Goal: Use online tool/utility: Utilize a website feature to perform a specific function

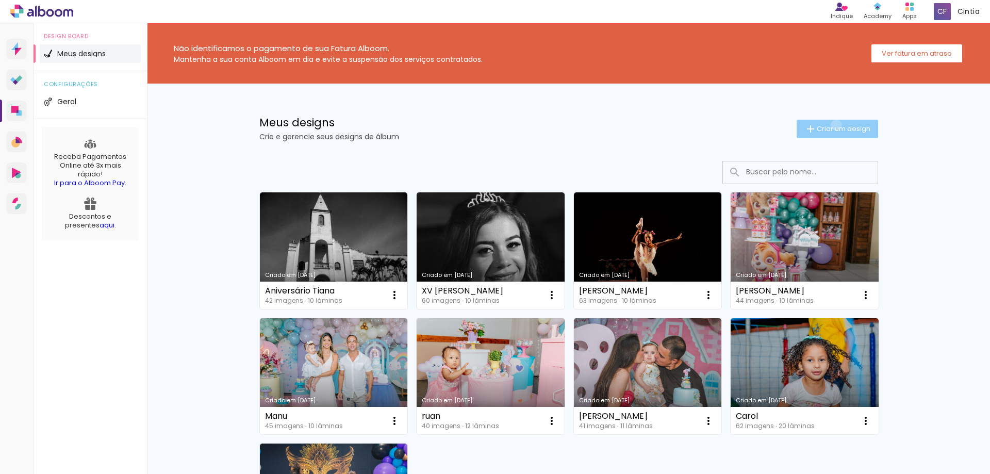
click at [830, 125] on span "Criar um design" at bounding box center [843, 128] width 54 height 7
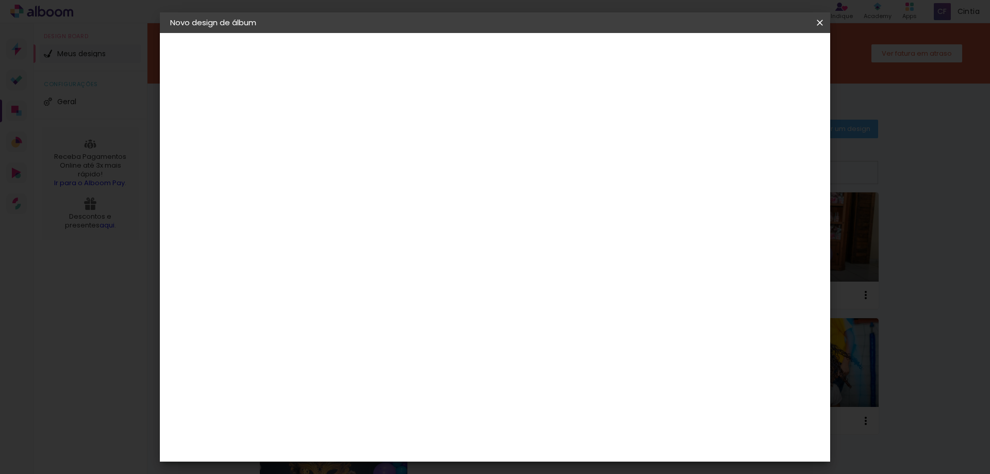
click at [339, 139] on input at bounding box center [339, 138] width 0 height 16
click at [339, 138] on input "xv Nafê" at bounding box center [339, 138] width 0 height 16
type input "xv Mafê"
type paper-input "xv Mafê"
click at [0, 0] on slot "Avançar" at bounding box center [0, 0] width 0 height 0
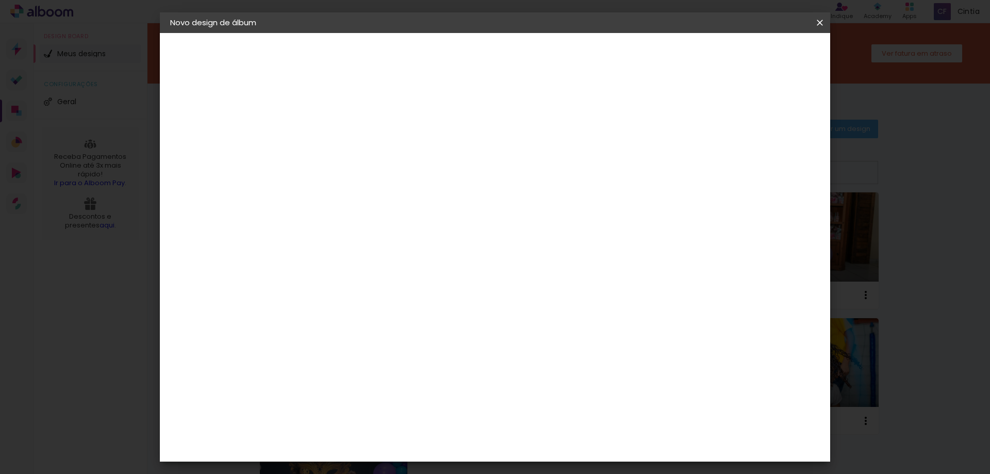
scroll to position [1340, 0]
click at [531, 46] on paper-button "Avançar" at bounding box center [506, 55] width 51 height 18
click at [379, 172] on input "text" at bounding box center [359, 180] width 40 height 16
click at [0, 0] on slot "Slim Book" at bounding box center [0, 0] width 0 height 0
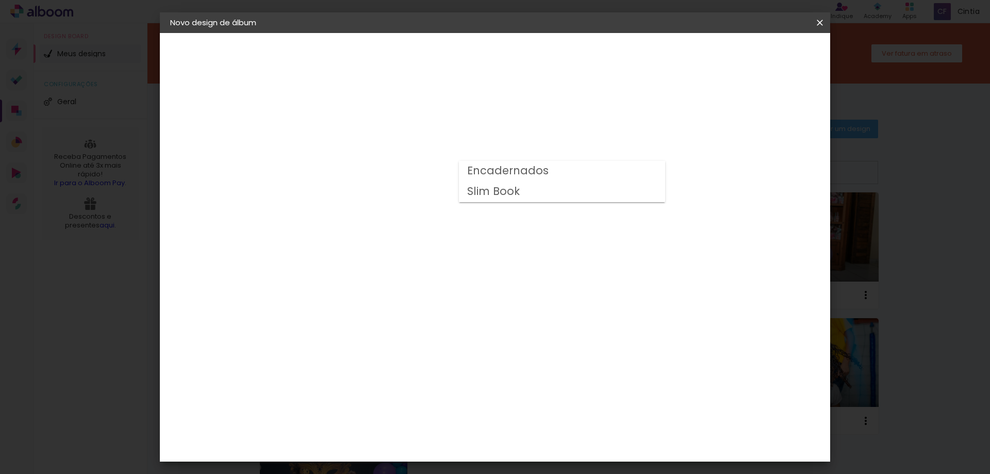
type input "Slim Book"
click at [408, 211] on span "20 x 60" at bounding box center [384, 218] width 48 height 21
click at [0, 0] on slot "Avançar" at bounding box center [0, 0] width 0 height 0
click at [765, 49] on paper-button "Iniciar design" at bounding box center [732, 55] width 68 height 18
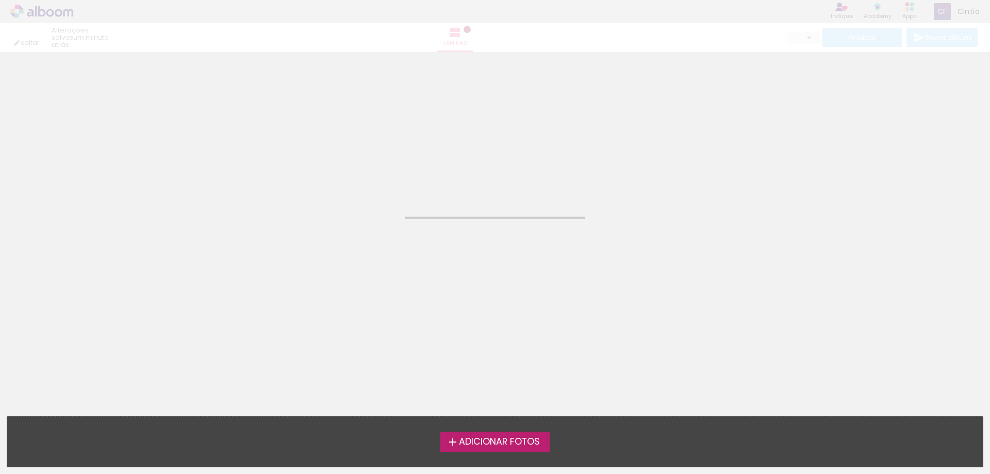
click at [488, 443] on span "Adicionar Fotos" at bounding box center [499, 441] width 81 height 9
click at [0, 0] on input "file" at bounding box center [0, 0] width 0 height 0
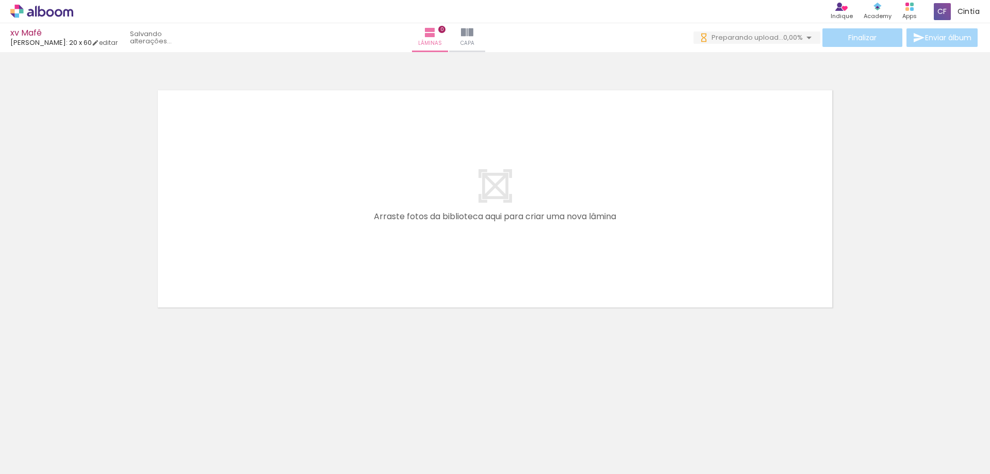
click at [52, 458] on span "Adicionar Fotos" at bounding box center [36, 459] width 31 height 11
click at [0, 0] on input "file" at bounding box center [0, 0] width 0 height 0
click at [18, 456] on iron-icon at bounding box center [15, 460] width 12 height 12
click at [0, 0] on input "file" at bounding box center [0, 0] width 0 height 0
click at [30, 462] on span "Adicionar Fotos" at bounding box center [36, 459] width 31 height 11
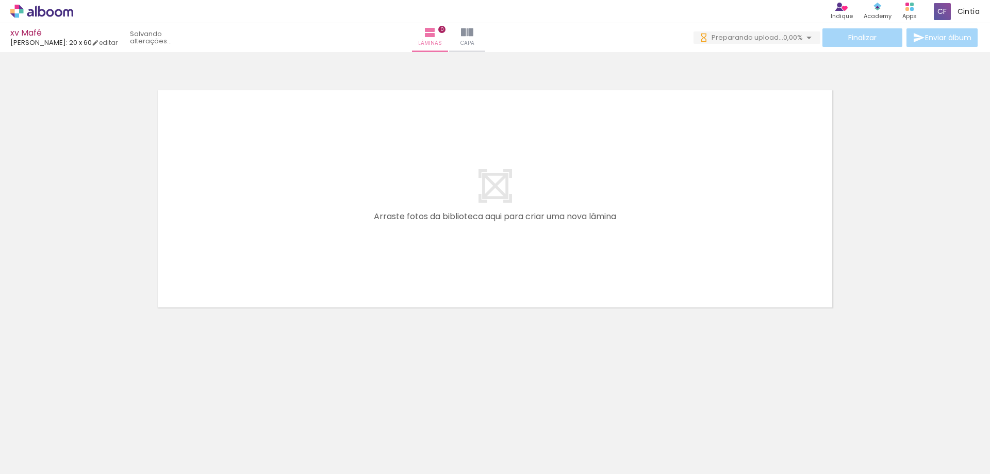
click at [0, 0] on input "file" at bounding box center [0, 0] width 0 height 0
click at [15, 462] on iron-icon at bounding box center [15, 460] width 12 height 12
click at [0, 0] on input "file" at bounding box center [0, 0] width 0 height 0
click at [29, 457] on span "Adicionar Fotos" at bounding box center [36, 459] width 31 height 11
click at [0, 0] on input "file" at bounding box center [0, 0] width 0 height 0
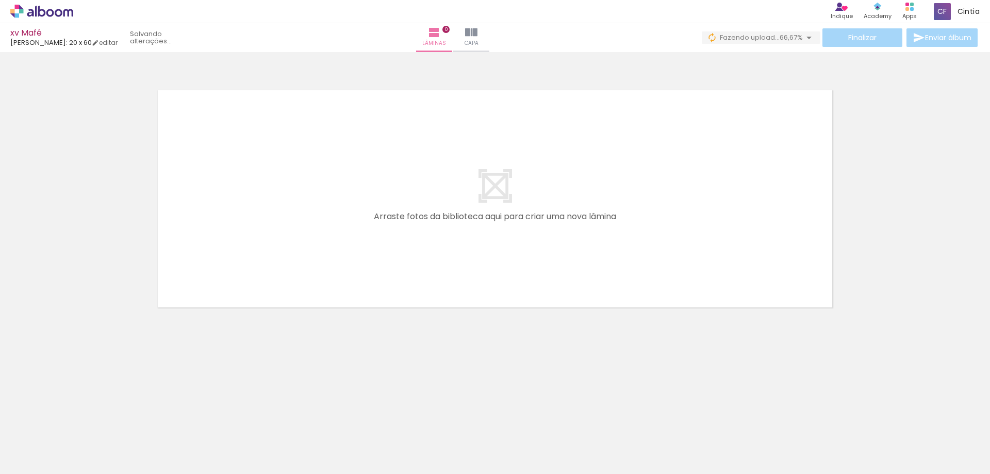
click at [32, 456] on span "Adicionar Fotos" at bounding box center [36, 459] width 31 height 11
click at [0, 0] on input "file" at bounding box center [0, 0] width 0 height 0
click at [27, 460] on span "Adicionar Fotos" at bounding box center [36, 459] width 31 height 11
click at [0, 0] on input "file" at bounding box center [0, 0] width 0 height 0
click at [46, 459] on span "Adicionar Fotos" at bounding box center [36, 459] width 31 height 11
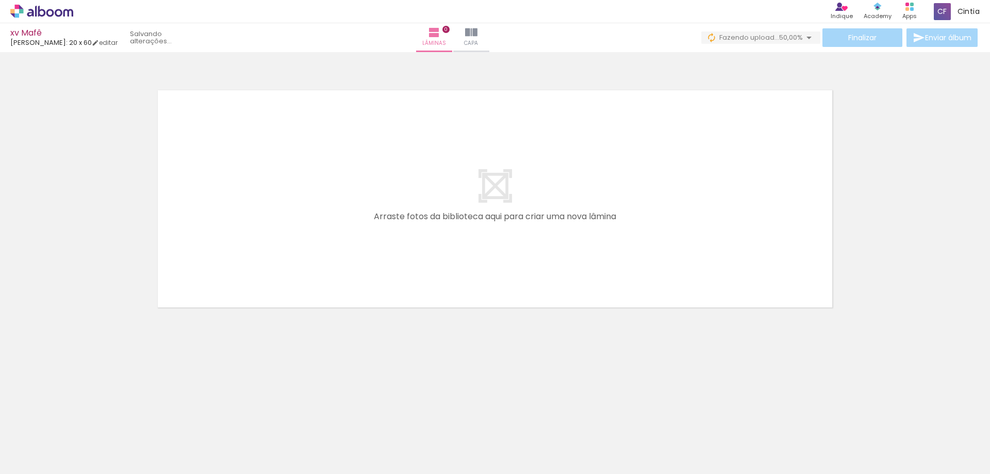
click at [0, 0] on input "file" at bounding box center [0, 0] width 0 height 0
click at [45, 460] on span "Adicionar Fotos" at bounding box center [36, 459] width 31 height 11
click at [0, 0] on input "file" at bounding box center [0, 0] width 0 height 0
click at [33, 462] on span "Adicionar Fotos" at bounding box center [36, 459] width 31 height 11
click at [0, 0] on input "file" at bounding box center [0, 0] width 0 height 0
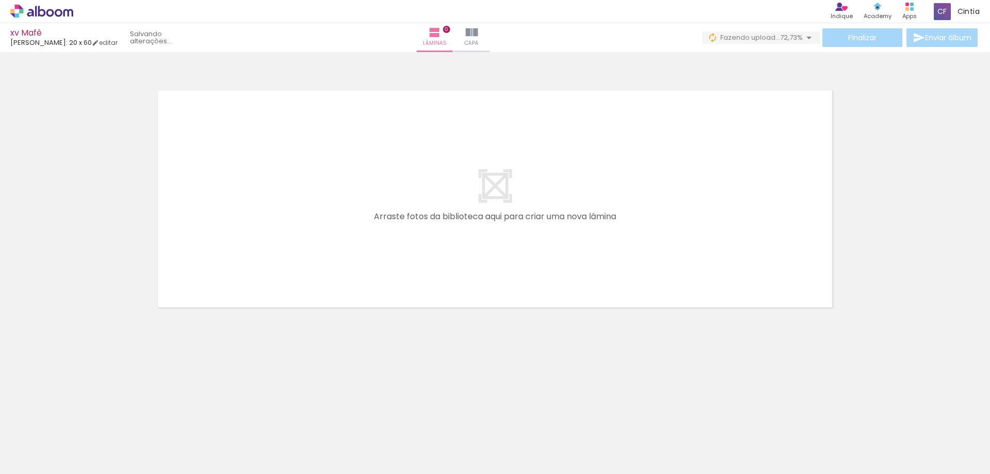
click at [39, 456] on span "Adicionar Fotos" at bounding box center [36, 459] width 31 height 11
click at [0, 0] on input "file" at bounding box center [0, 0] width 0 height 0
click at [42, 457] on span "Adicionar Fotos" at bounding box center [36, 459] width 31 height 11
click at [0, 0] on input "file" at bounding box center [0, 0] width 0 height 0
click at [26, 457] on span "Adicionar Fotos" at bounding box center [36, 459] width 31 height 11
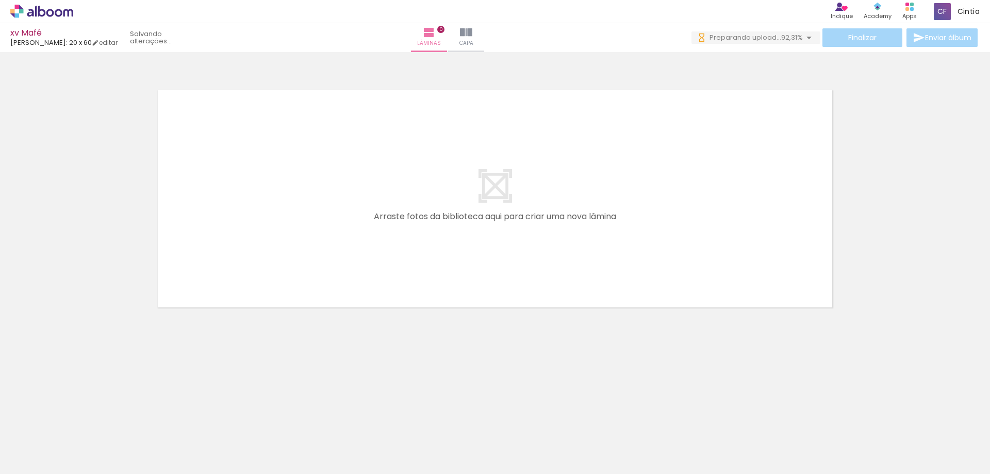
click at [0, 0] on input "file" at bounding box center [0, 0] width 0 height 0
click at [29, 461] on span "Adicionar Fotos" at bounding box center [36, 459] width 31 height 11
click at [0, 0] on input "file" at bounding box center [0, 0] width 0 height 0
click at [28, 454] on span "Adicionar Fotos" at bounding box center [36, 459] width 31 height 11
click at [0, 0] on input "file" at bounding box center [0, 0] width 0 height 0
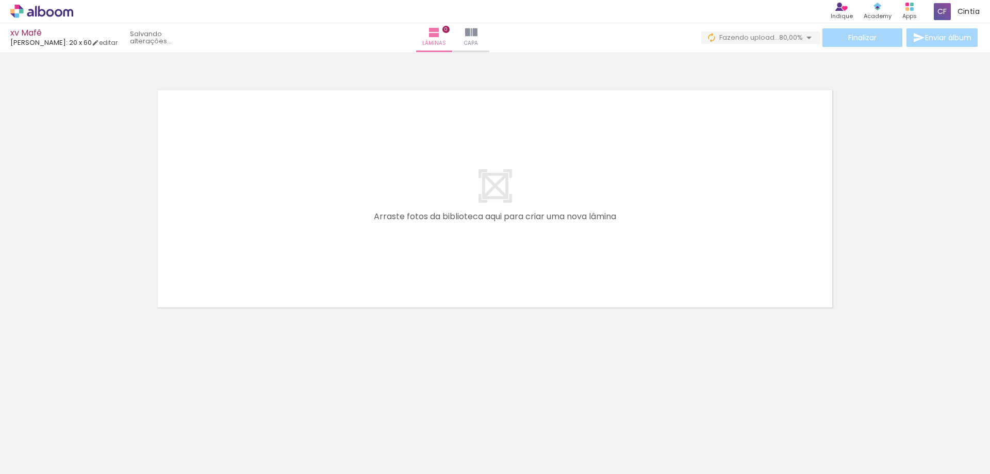
click at [43, 459] on span "Adicionar Fotos" at bounding box center [36, 459] width 31 height 11
click at [0, 0] on input "file" at bounding box center [0, 0] width 0 height 0
click at [29, 459] on span "Adicionar Fotos" at bounding box center [36, 459] width 31 height 11
click at [0, 0] on input "file" at bounding box center [0, 0] width 0 height 0
click at [35, 458] on span "Adicionar Fotos" at bounding box center [36, 459] width 31 height 11
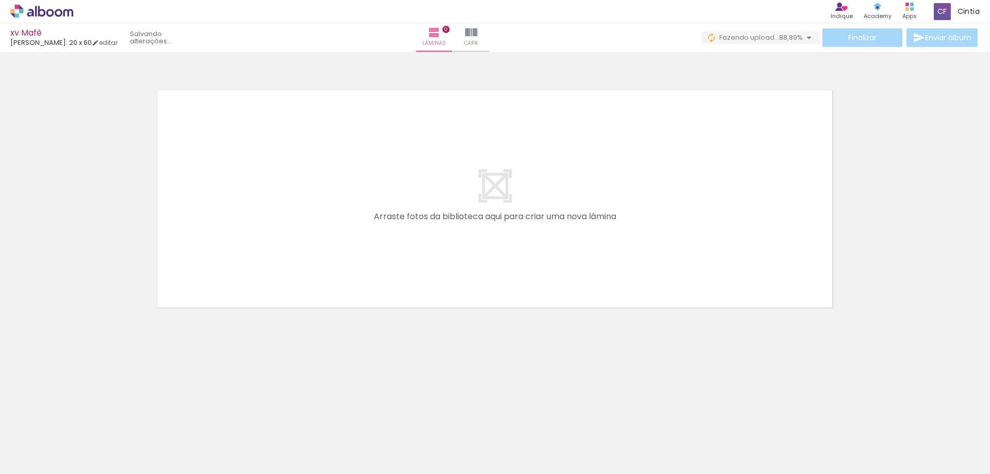
click at [0, 0] on input "file" at bounding box center [0, 0] width 0 height 0
click at [32, 464] on span "Adicionar Fotos" at bounding box center [36, 459] width 31 height 11
click at [0, 0] on input "file" at bounding box center [0, 0] width 0 height 0
click at [36, 460] on span "Adicionar Fotos" at bounding box center [36, 459] width 31 height 11
click at [0, 0] on input "file" at bounding box center [0, 0] width 0 height 0
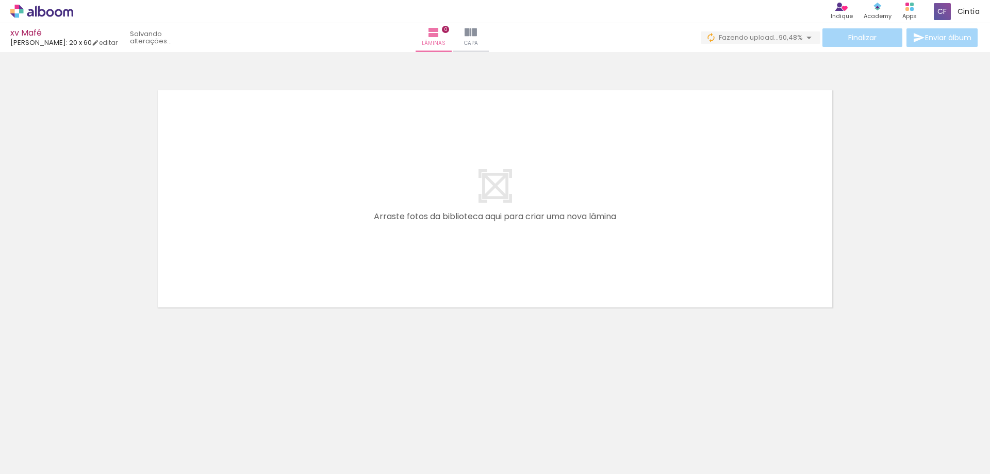
click at [46, 460] on span "Adicionar Fotos" at bounding box center [36, 459] width 31 height 11
click at [0, 0] on input "file" at bounding box center [0, 0] width 0 height 0
click at [35, 457] on span "Adicionar Fotos" at bounding box center [36, 459] width 31 height 11
click at [0, 0] on input "file" at bounding box center [0, 0] width 0 height 0
click at [44, 456] on span "Adicionar Fotos" at bounding box center [36, 459] width 31 height 11
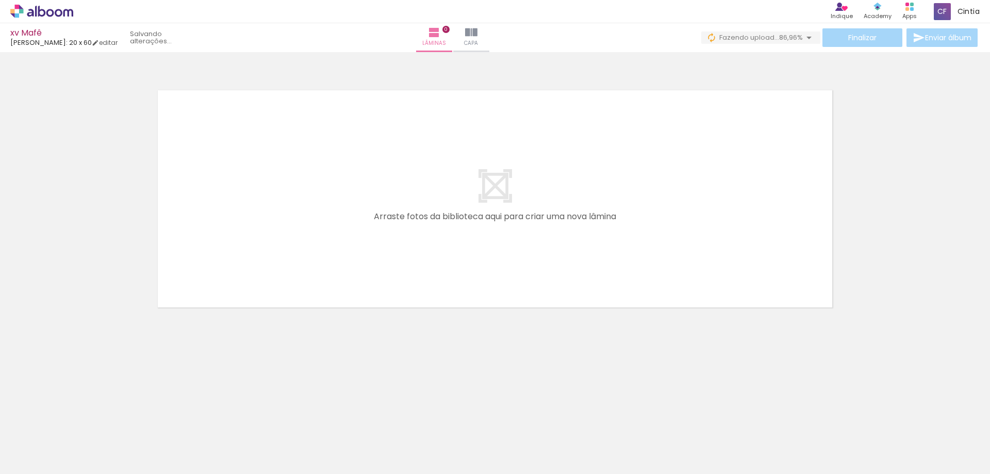
click at [0, 0] on input "file" at bounding box center [0, 0] width 0 height 0
click at [19, 460] on iron-icon at bounding box center [15, 460] width 12 height 12
click at [0, 0] on input "file" at bounding box center [0, 0] width 0 height 0
click at [48, 454] on span "Adicionar Fotos" at bounding box center [36, 459] width 31 height 11
click at [0, 0] on input "file" at bounding box center [0, 0] width 0 height 0
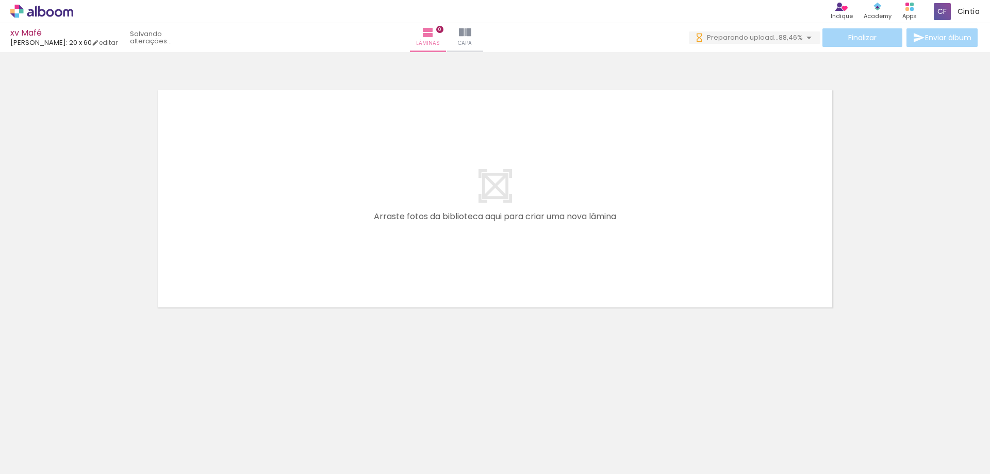
click at [44, 461] on span "Adicionar Fotos" at bounding box center [36, 459] width 31 height 11
click at [0, 0] on input "file" at bounding box center [0, 0] width 0 height 0
click at [34, 459] on span "Adicionar Fotos" at bounding box center [36, 459] width 31 height 11
click at [0, 0] on input "file" at bounding box center [0, 0] width 0 height 0
click at [49, 455] on span "Adicionar Fotos" at bounding box center [36, 459] width 31 height 11
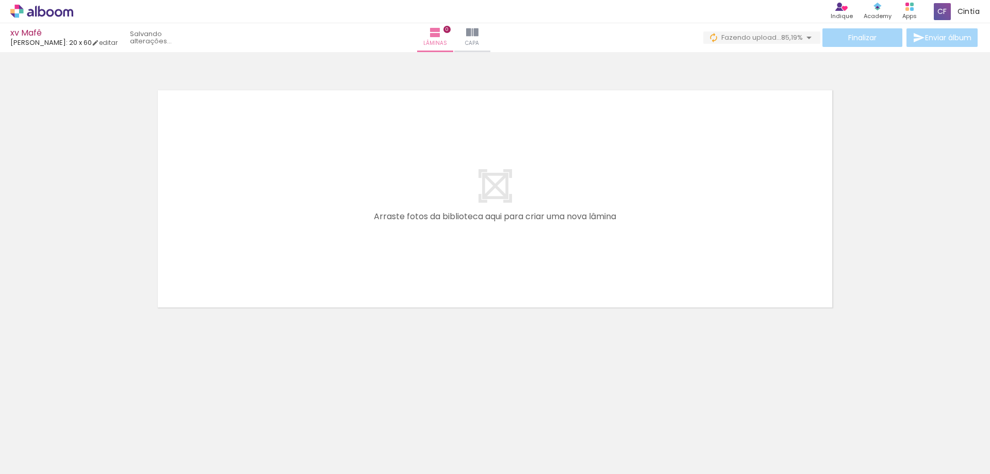
click at [0, 0] on input "file" at bounding box center [0, 0] width 0 height 0
click at [49, 463] on span "Adicionar Fotos" at bounding box center [36, 459] width 31 height 11
click at [0, 0] on input "file" at bounding box center [0, 0] width 0 height 0
click at [46, 454] on span "Adicionar Fotos" at bounding box center [36, 459] width 31 height 11
click at [0, 0] on input "file" at bounding box center [0, 0] width 0 height 0
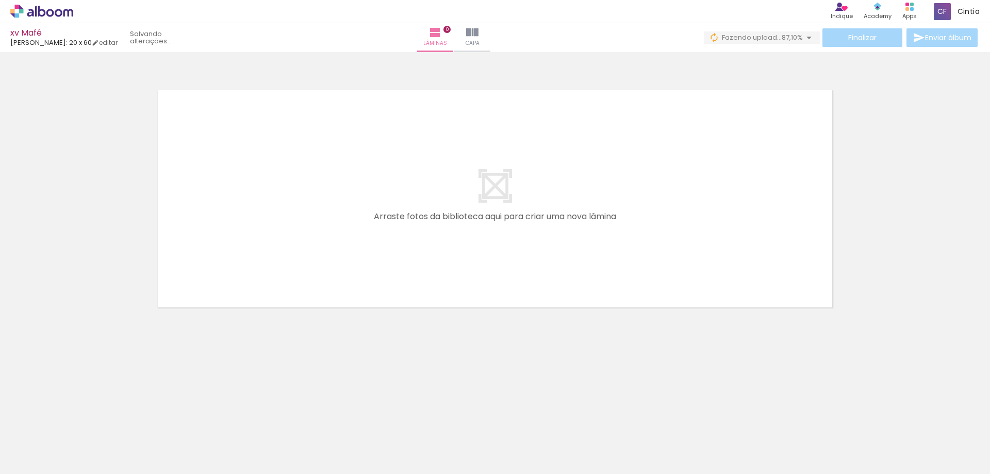
click at [37, 462] on span "Adicionar Fotos" at bounding box center [36, 459] width 31 height 11
click at [0, 0] on input "file" at bounding box center [0, 0] width 0 height 0
click at [40, 459] on span "Adicionar Fotos" at bounding box center [36, 459] width 31 height 11
click at [0, 0] on input "file" at bounding box center [0, 0] width 0 height 0
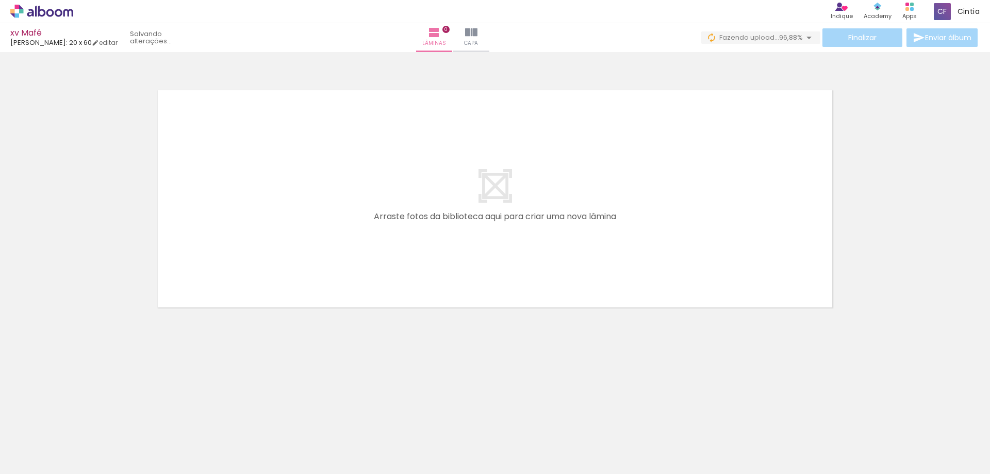
scroll to position [0, 0]
click at [24, 456] on span "Adicionar Fotos" at bounding box center [36, 459] width 31 height 11
click at [0, 0] on input "file" at bounding box center [0, 0] width 0 height 0
click at [33, 463] on span "Adicionar Fotos" at bounding box center [36, 459] width 31 height 11
click at [0, 0] on input "file" at bounding box center [0, 0] width 0 height 0
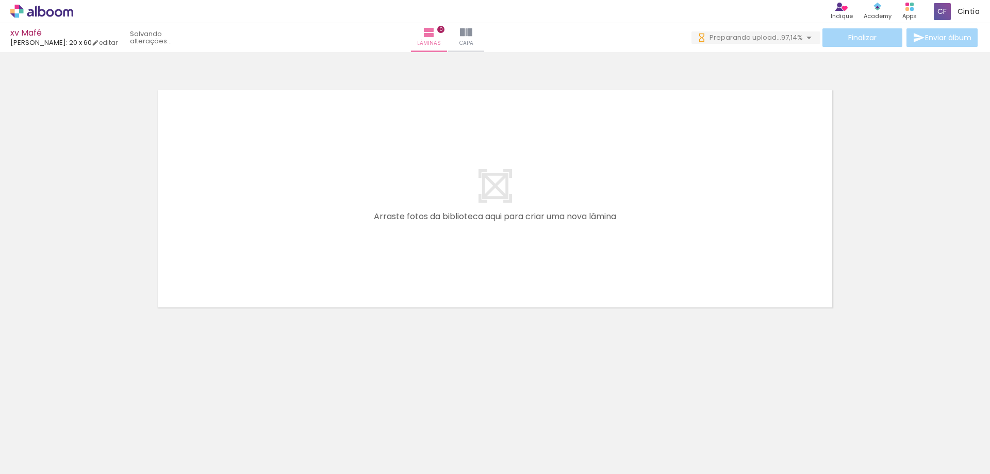
click at [44, 458] on span "Adicionar Fotos" at bounding box center [36, 459] width 31 height 11
click at [0, 0] on input "file" at bounding box center [0, 0] width 0 height 0
click at [24, 460] on span "Adicionar Fotos" at bounding box center [36, 459] width 31 height 11
click at [0, 0] on input "file" at bounding box center [0, 0] width 0 height 0
click at [26, 460] on span "Adicionar Fotos" at bounding box center [36, 459] width 31 height 11
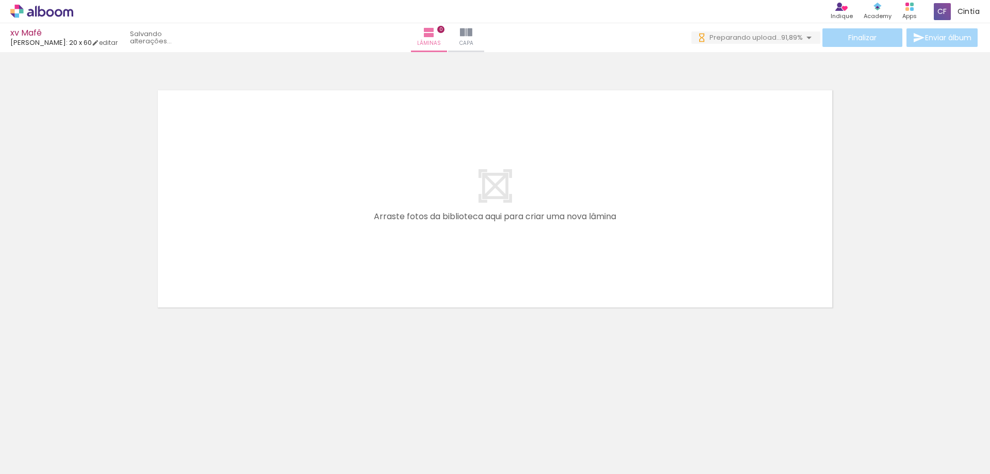
click at [0, 0] on input "file" at bounding box center [0, 0] width 0 height 0
click at [40, 457] on span "Adicionar Fotos" at bounding box center [36, 459] width 31 height 11
click at [0, 0] on input "file" at bounding box center [0, 0] width 0 height 0
click at [25, 461] on span "Adicionar Fotos" at bounding box center [36, 459] width 31 height 11
click at [0, 0] on input "file" at bounding box center [0, 0] width 0 height 0
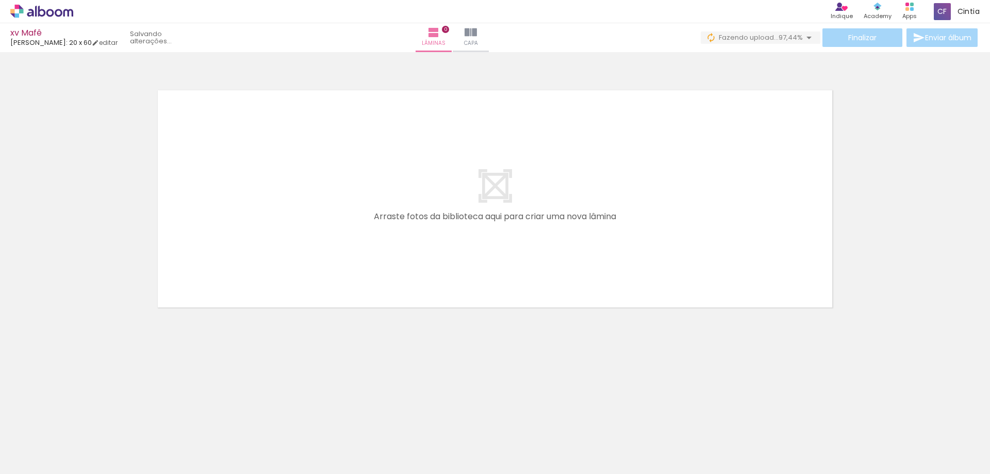
click at [27, 463] on span "Adicionar Fotos" at bounding box center [36, 459] width 31 height 11
click at [0, 0] on input "file" at bounding box center [0, 0] width 0 height 0
click at [54, 464] on paper-button "Adicionar Fotos" at bounding box center [32, 460] width 50 height 16
click at [0, 0] on input "file" at bounding box center [0, 0] width 0 height 0
click at [44, 459] on span "Adicionar Fotos" at bounding box center [36, 459] width 31 height 11
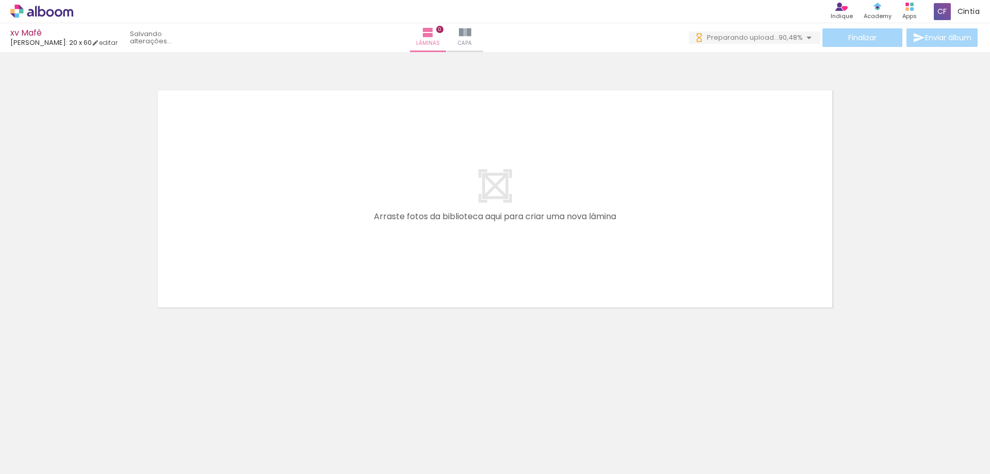
click at [0, 0] on input "file" at bounding box center [0, 0] width 0 height 0
click at [40, 460] on span "Adicionar Fotos" at bounding box center [36, 459] width 31 height 11
click at [0, 0] on input "file" at bounding box center [0, 0] width 0 height 0
click at [35, 461] on span "Adicionar Fotos" at bounding box center [36, 459] width 31 height 11
click at [0, 0] on input "file" at bounding box center [0, 0] width 0 height 0
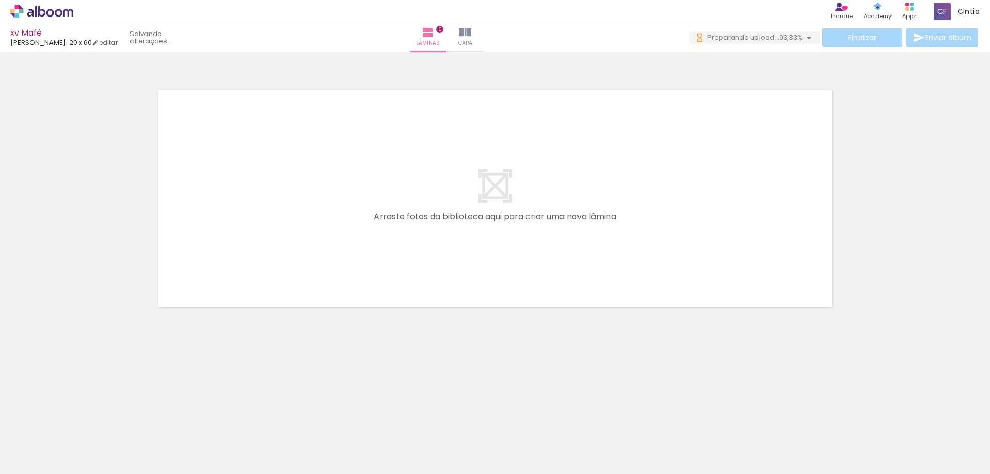
click at [38, 456] on span "Adicionar Fotos" at bounding box center [36, 459] width 31 height 11
click at [0, 0] on input "file" at bounding box center [0, 0] width 0 height 0
click at [32, 454] on span "Adicionar Fotos" at bounding box center [36, 459] width 31 height 11
click at [0, 0] on input "file" at bounding box center [0, 0] width 0 height 0
click at [32, 457] on span "Adicionar Fotos" at bounding box center [36, 459] width 31 height 11
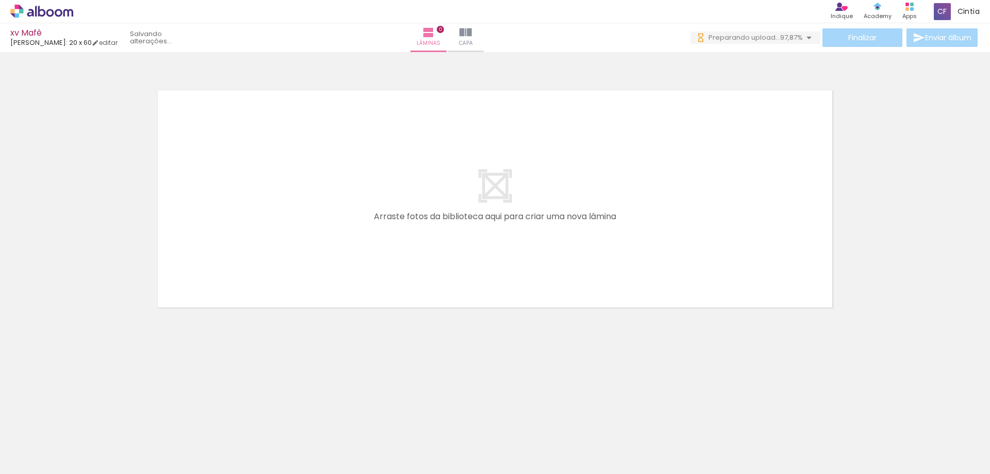
click at [0, 0] on input "file" at bounding box center [0, 0] width 0 height 0
click at [42, 454] on span "Adicionar Fotos" at bounding box center [36, 459] width 31 height 11
click at [0, 0] on input "file" at bounding box center [0, 0] width 0 height 0
click at [39, 457] on span "Adicionar Fotos" at bounding box center [36, 459] width 31 height 11
click at [0, 0] on input "file" at bounding box center [0, 0] width 0 height 0
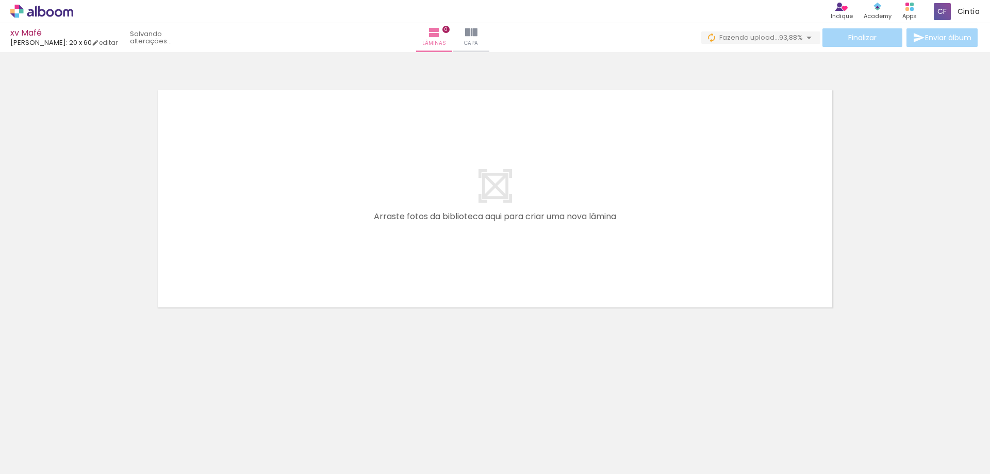
click at [35, 457] on span "Adicionar Fotos" at bounding box center [36, 459] width 31 height 11
click at [0, 0] on input "file" at bounding box center [0, 0] width 0 height 0
click at [21, 454] on iron-icon at bounding box center [15, 460] width 12 height 12
click at [0, 0] on input "file" at bounding box center [0, 0] width 0 height 0
click at [39, 458] on span "Adicionar Fotos" at bounding box center [36, 459] width 31 height 11
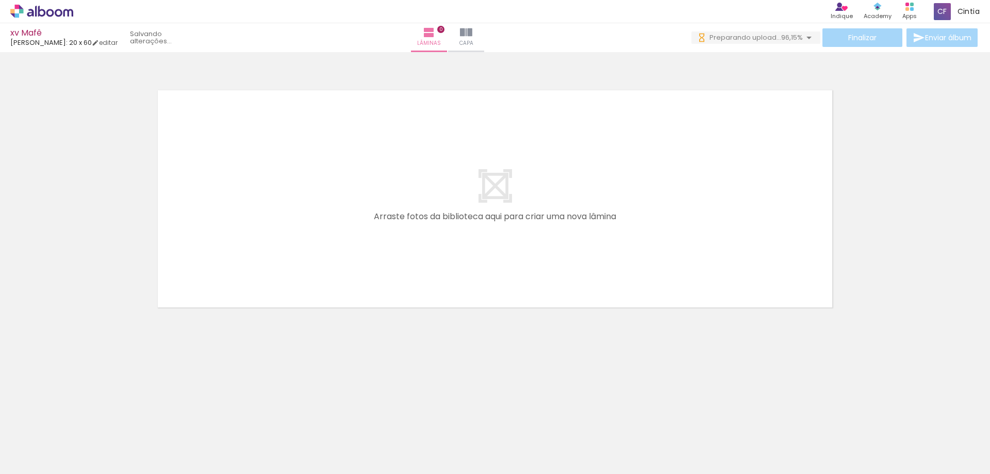
click at [0, 0] on input "file" at bounding box center [0, 0] width 0 height 0
click at [48, 454] on span "Adicionar Fotos" at bounding box center [36, 459] width 31 height 11
click at [0, 0] on input "file" at bounding box center [0, 0] width 0 height 0
click at [28, 458] on span "Adicionar Fotos" at bounding box center [36, 459] width 31 height 11
click at [0, 0] on input "file" at bounding box center [0, 0] width 0 height 0
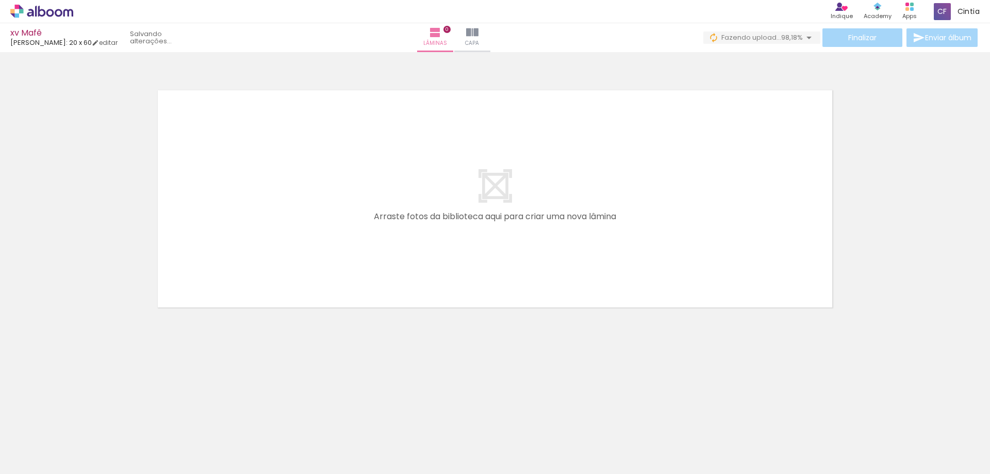
click at [41, 456] on span "Adicionar Fotos" at bounding box center [36, 459] width 31 height 11
click at [0, 0] on input "file" at bounding box center [0, 0] width 0 height 0
click at [25, 458] on span "Adicionar Fotos" at bounding box center [36, 459] width 31 height 11
click at [0, 0] on input "file" at bounding box center [0, 0] width 0 height 0
click at [43, 454] on span "Adicionar Fotos" at bounding box center [36, 459] width 31 height 11
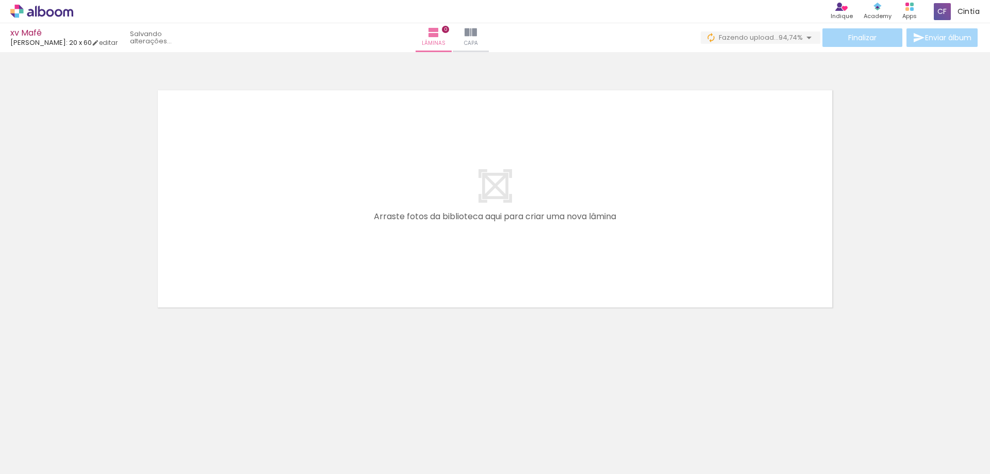
click at [0, 0] on input "file" at bounding box center [0, 0] width 0 height 0
click at [41, 455] on span "Adicionar Fotos" at bounding box center [36, 459] width 31 height 11
click at [0, 0] on input "file" at bounding box center [0, 0] width 0 height 0
click at [41, 459] on span "Adicionar Fotos" at bounding box center [36, 459] width 31 height 11
click at [0, 0] on input "file" at bounding box center [0, 0] width 0 height 0
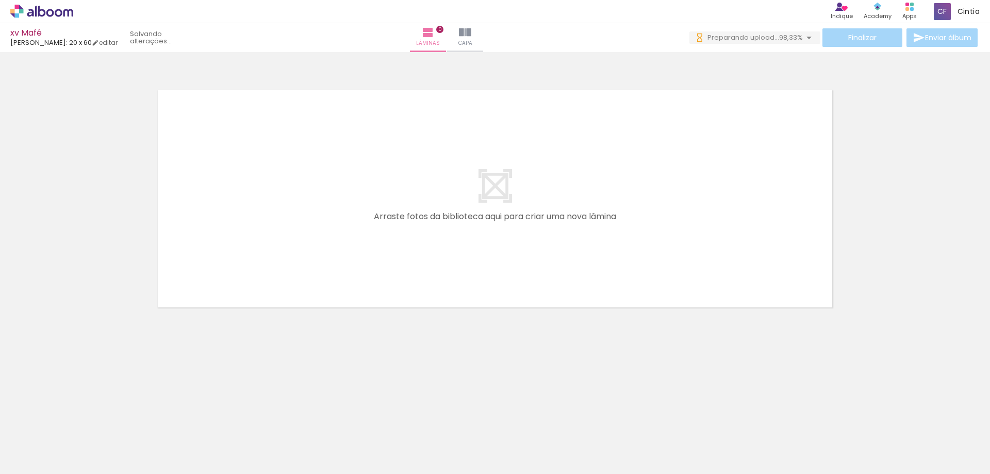
click at [46, 460] on span "Adicionar Fotos" at bounding box center [36, 459] width 31 height 11
click at [0, 0] on input "file" at bounding box center [0, 0] width 0 height 0
click at [39, 456] on span "Adicionar Fotos" at bounding box center [36, 459] width 31 height 11
click at [0, 0] on input "file" at bounding box center [0, 0] width 0 height 0
click at [40, 458] on span "Adicionar Fotos" at bounding box center [36, 459] width 31 height 11
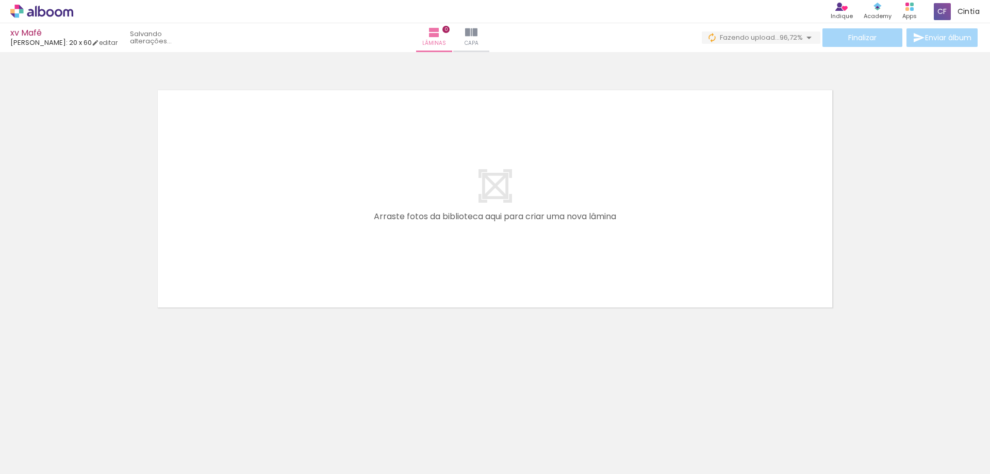
click at [0, 0] on input "file" at bounding box center [0, 0] width 0 height 0
click at [41, 457] on span "Adicionar Fotos" at bounding box center [36, 459] width 31 height 11
click at [0, 0] on input "file" at bounding box center [0, 0] width 0 height 0
click at [31, 461] on span "Adicionar Fotos" at bounding box center [36, 459] width 31 height 11
click at [0, 0] on input "file" at bounding box center [0, 0] width 0 height 0
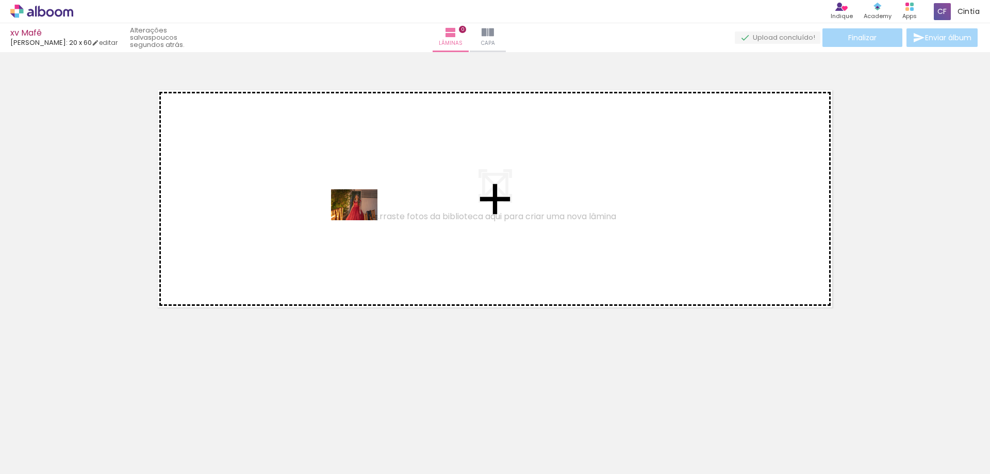
drag, startPoint x: 286, startPoint y: 451, endPoint x: 362, endPoint y: 220, distance: 243.5
click at [362, 220] on quentale-workspace at bounding box center [495, 237] width 990 height 474
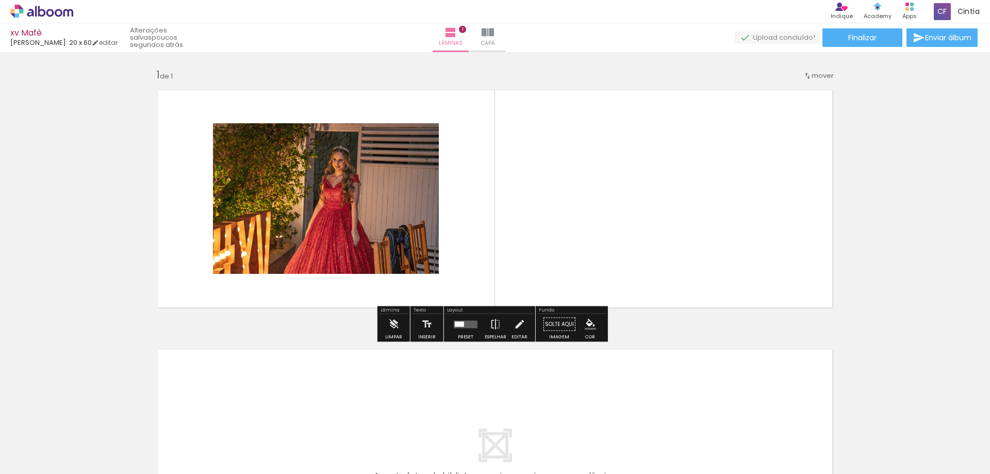
click at [461, 321] on quentale-layouter at bounding box center [466, 324] width 24 height 8
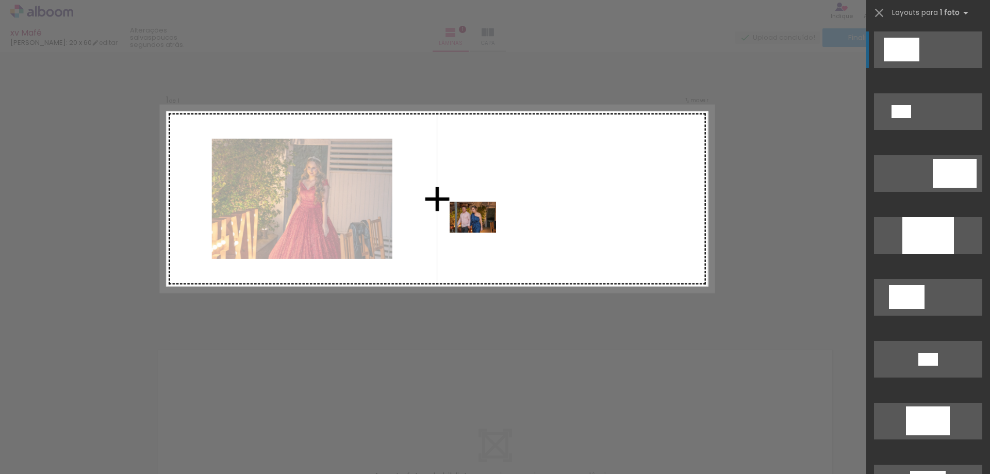
drag, startPoint x: 163, startPoint y: 446, endPoint x: 491, endPoint y: 206, distance: 406.8
click at [491, 206] on quentale-workspace at bounding box center [495, 237] width 990 height 474
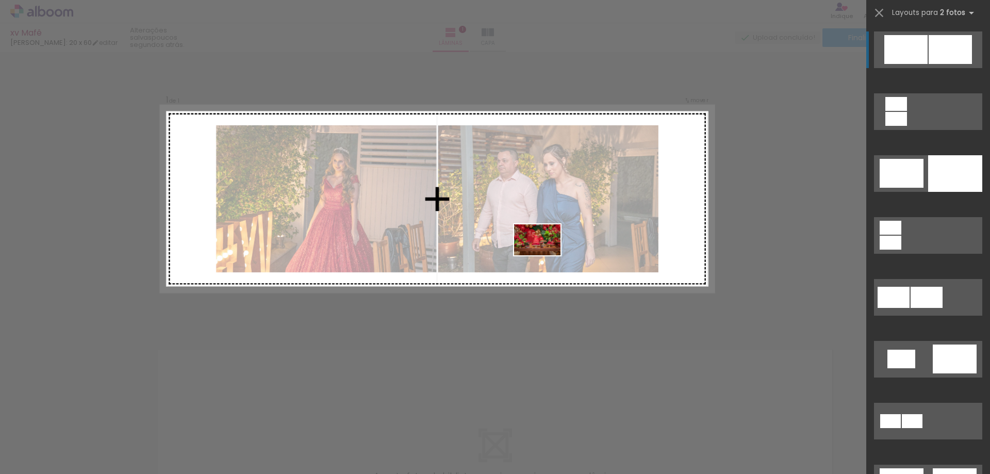
drag, startPoint x: 112, startPoint y: 447, endPoint x: 545, endPoint y: 255, distance: 473.7
click at [545, 255] on quentale-workspace at bounding box center [495, 237] width 990 height 474
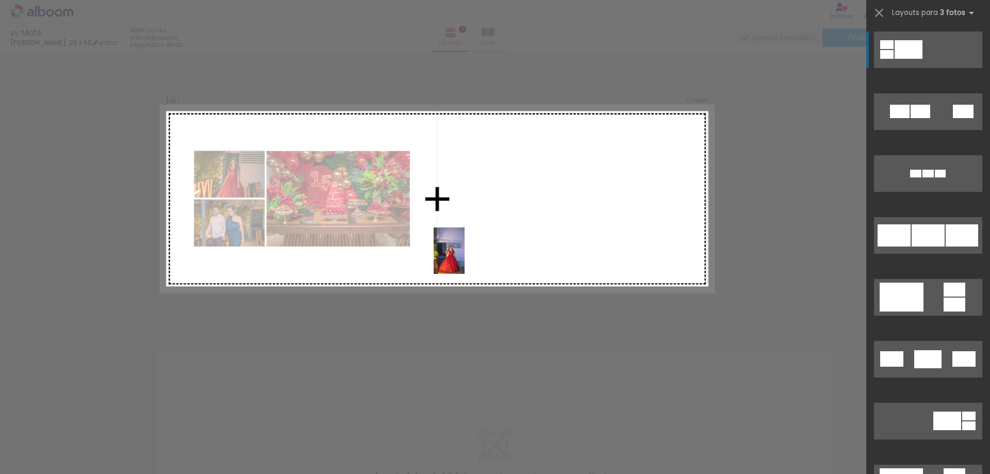
drag, startPoint x: 224, startPoint y: 440, endPoint x: 491, endPoint y: 236, distance: 335.7
click at [491, 236] on quentale-workspace at bounding box center [495, 237] width 990 height 474
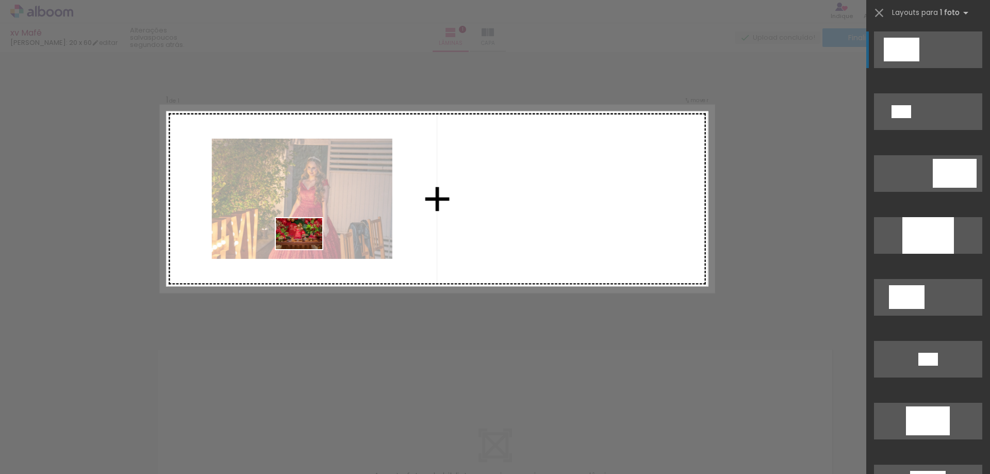
drag, startPoint x: 161, startPoint y: 424, endPoint x: 307, endPoint y: 249, distance: 228.0
click at [307, 249] on quentale-workspace at bounding box center [495, 237] width 990 height 474
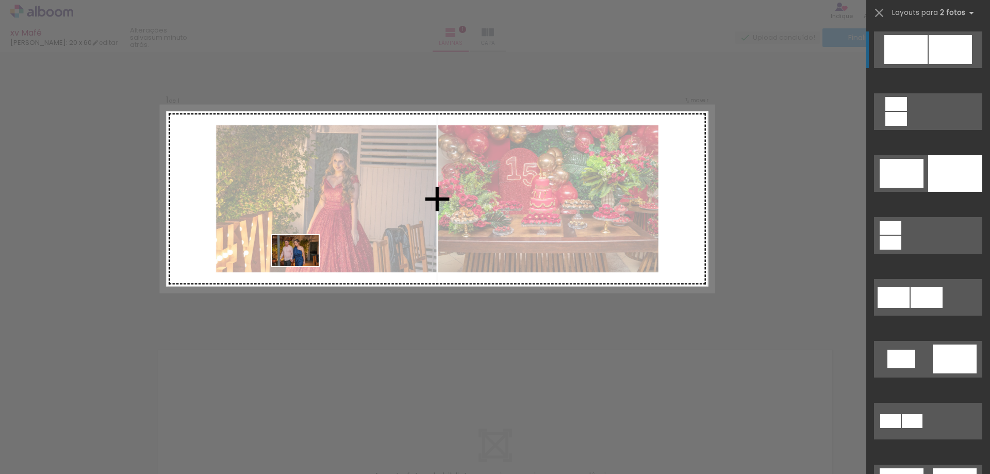
drag, startPoint x: 163, startPoint y: 445, endPoint x: 337, endPoint y: 192, distance: 306.9
click at [337, 192] on quentale-workspace at bounding box center [495, 237] width 990 height 474
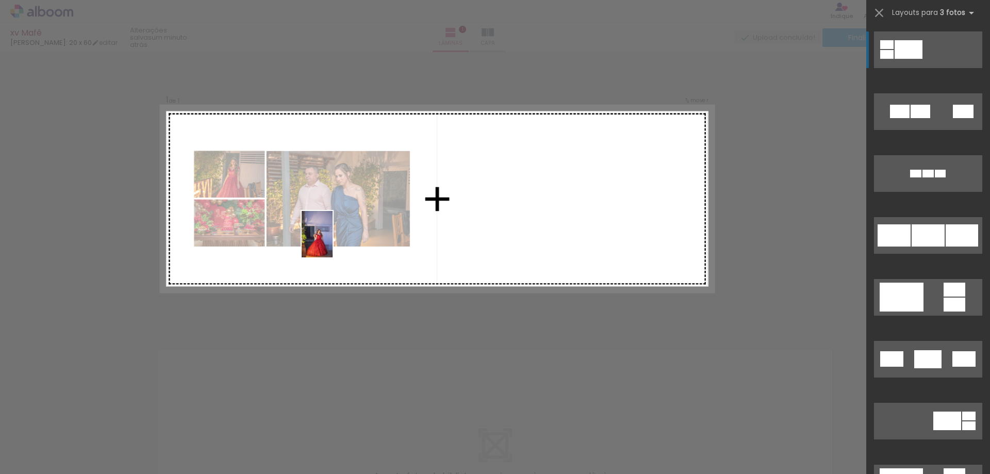
drag, startPoint x: 214, startPoint y: 448, endPoint x: 332, endPoint y: 242, distance: 238.0
click at [332, 242] on quentale-workspace at bounding box center [495, 237] width 990 height 474
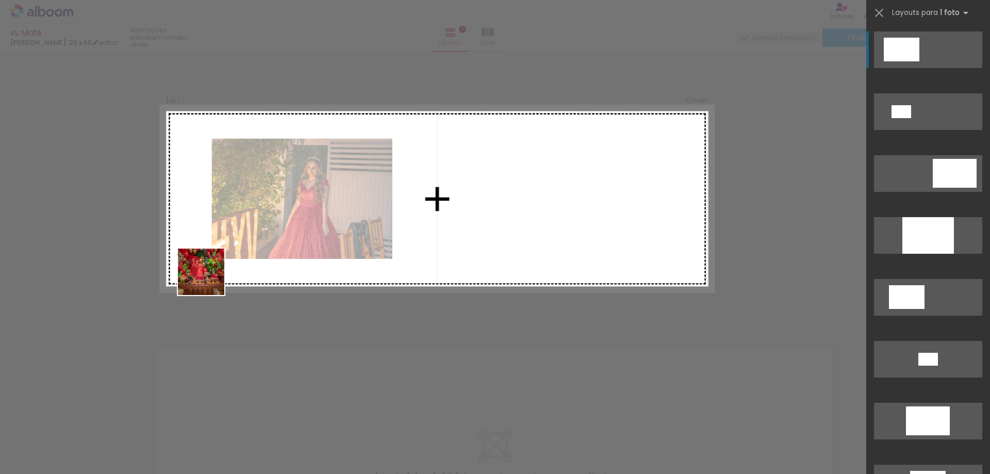
drag, startPoint x: 116, startPoint y: 438, endPoint x: 225, endPoint y: 249, distance: 218.2
click at [224, 247] on quentale-workspace at bounding box center [495, 237] width 990 height 474
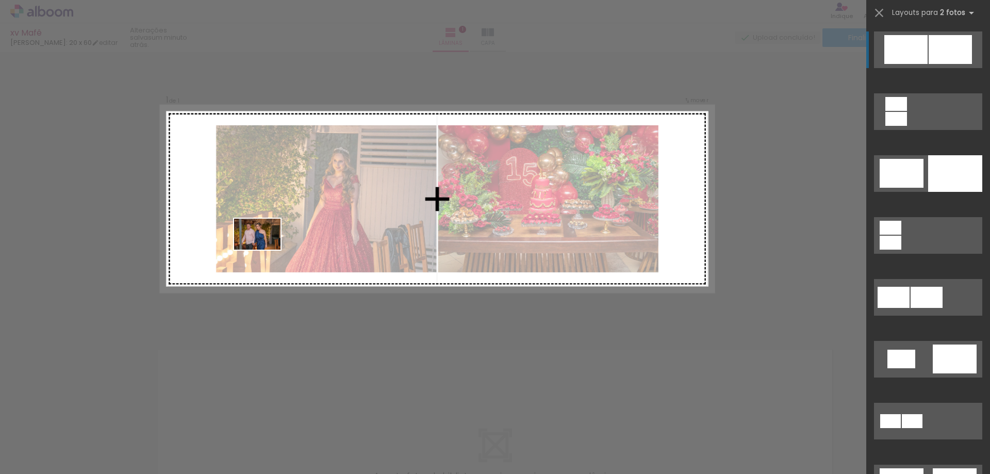
drag, startPoint x: 166, startPoint y: 443, endPoint x: 274, endPoint y: 229, distance: 240.2
click at [274, 229] on quentale-workspace at bounding box center [495, 237] width 990 height 474
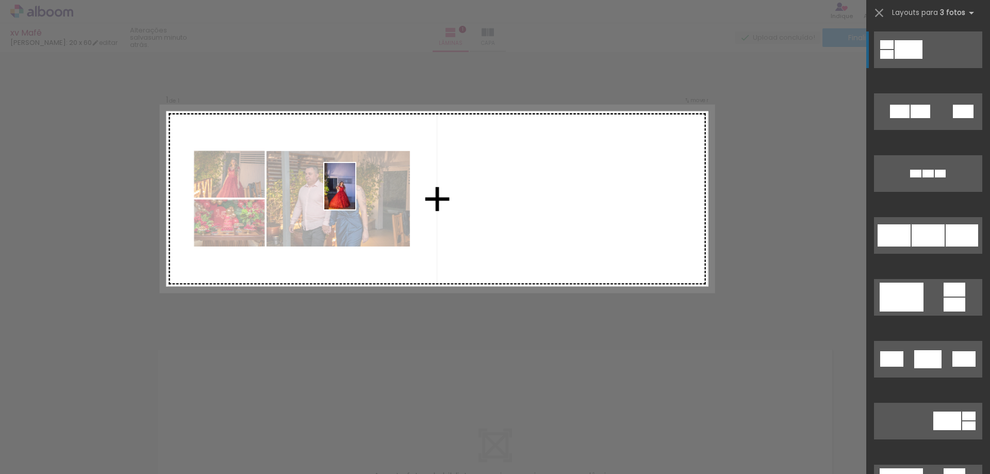
drag, startPoint x: 228, startPoint y: 437, endPoint x: 356, endPoint y: 194, distance: 274.4
click at [356, 194] on quentale-workspace at bounding box center [495, 237] width 990 height 474
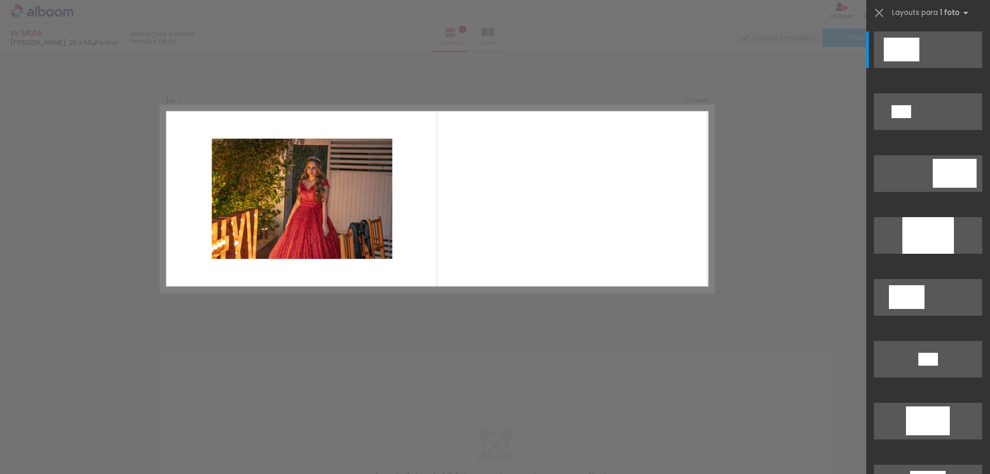
click at [164, 443] on div at bounding box center [161, 439] width 51 height 34
drag, startPoint x: 164, startPoint y: 443, endPoint x: 181, endPoint y: 332, distance: 112.7
click at [239, 202] on quentale-workspace at bounding box center [495, 237] width 990 height 474
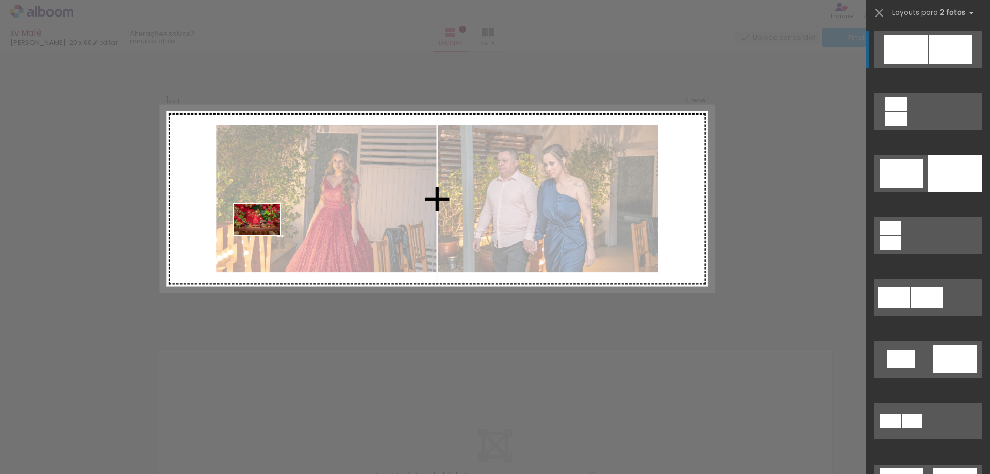
drag, startPoint x: 115, startPoint y: 438, endPoint x: 264, endPoint y: 235, distance: 251.8
click at [264, 235] on quentale-workspace at bounding box center [495, 237] width 990 height 474
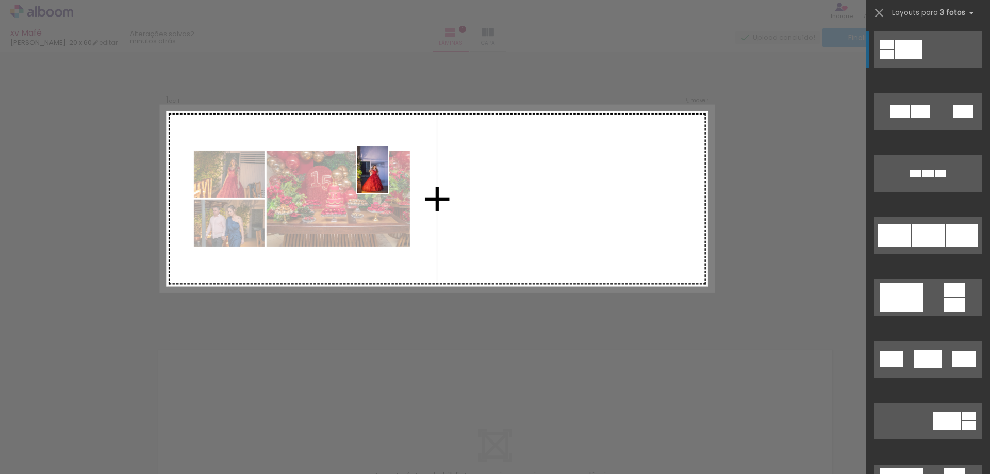
drag, startPoint x: 220, startPoint y: 450, endPoint x: 388, endPoint y: 177, distance: 321.0
click at [388, 177] on quentale-workspace at bounding box center [495, 237] width 990 height 474
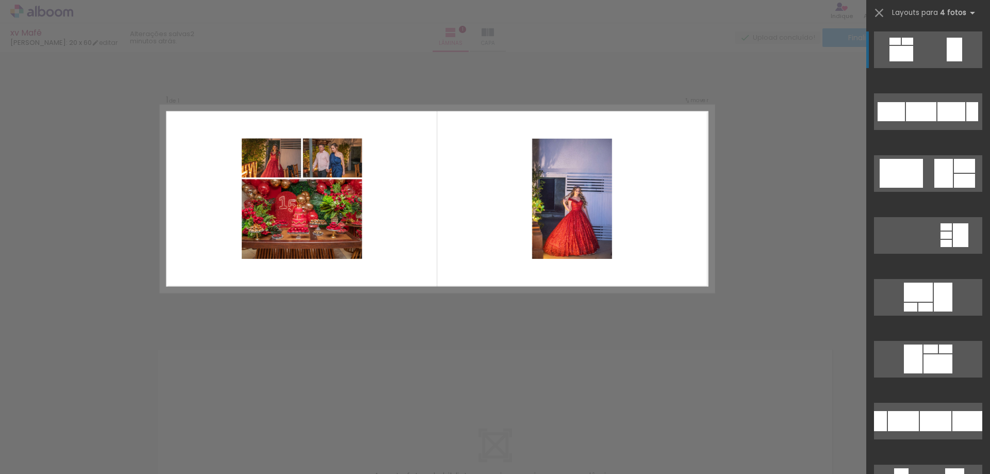
click at [667, 198] on quentale-layouter at bounding box center [437, 198] width 553 height 187
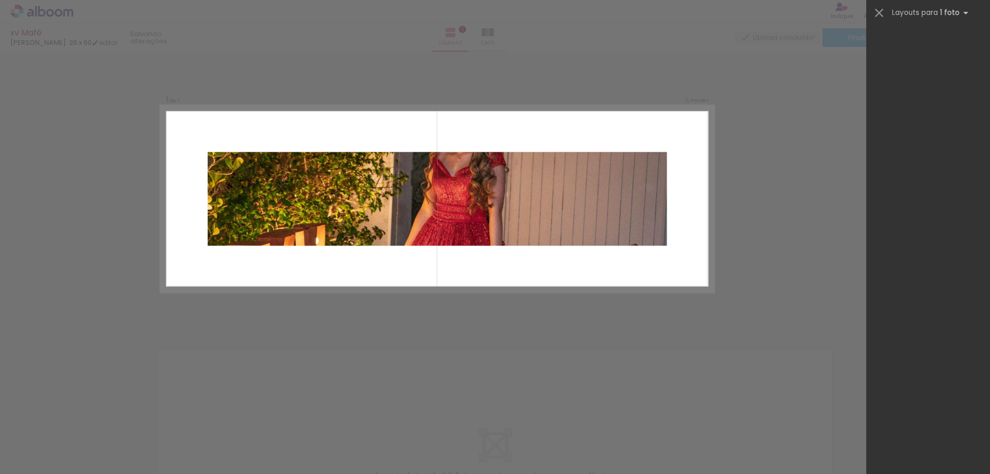
scroll to position [3199, 0]
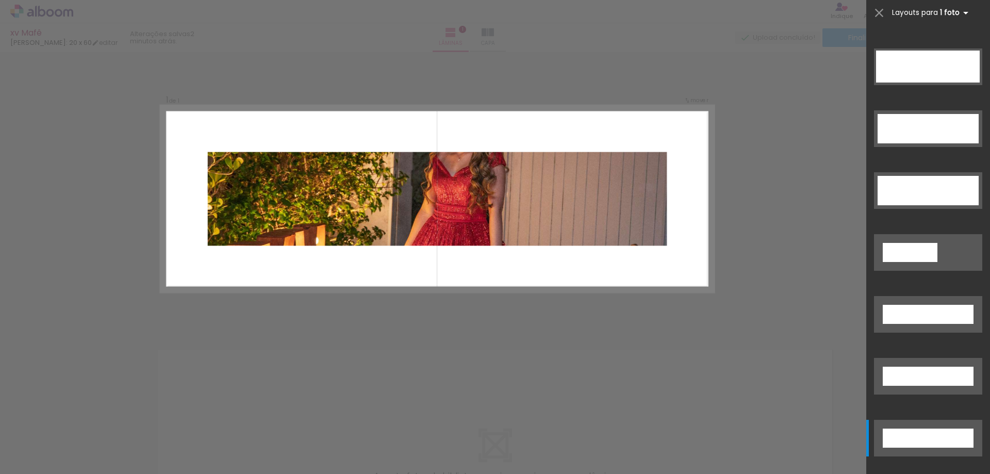
click at [959, 15] on iron-icon at bounding box center [965, 13] width 12 height 12
click at [963, 10] on iron-icon at bounding box center [965, 13] width 12 height 12
click at [963, 11] on iron-icon at bounding box center [965, 13] width 12 height 12
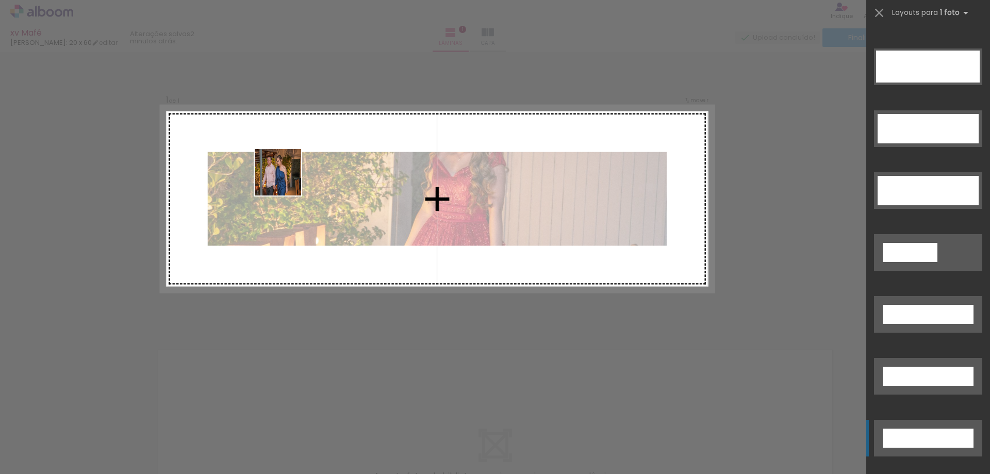
drag, startPoint x: 151, startPoint y: 442, endPoint x: 286, endPoint y: 180, distance: 294.6
click at [286, 180] on quentale-workspace at bounding box center [495, 237] width 990 height 474
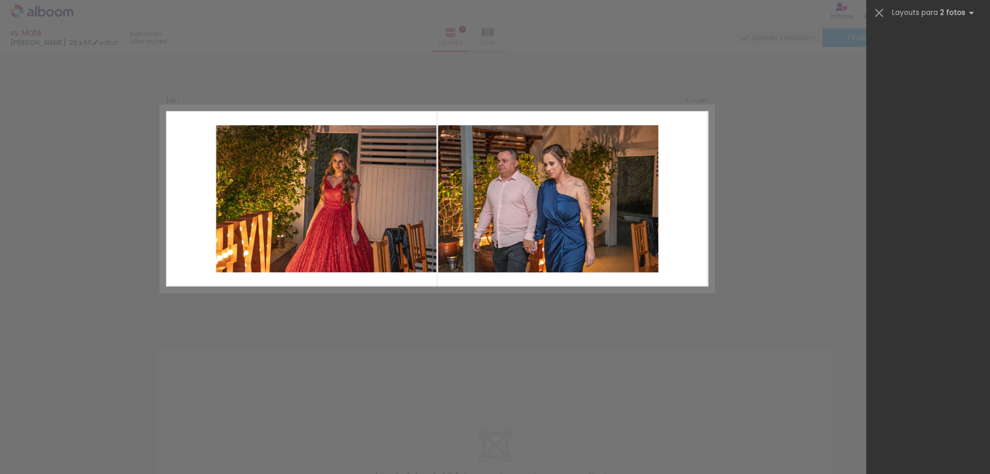
scroll to position [0, 0]
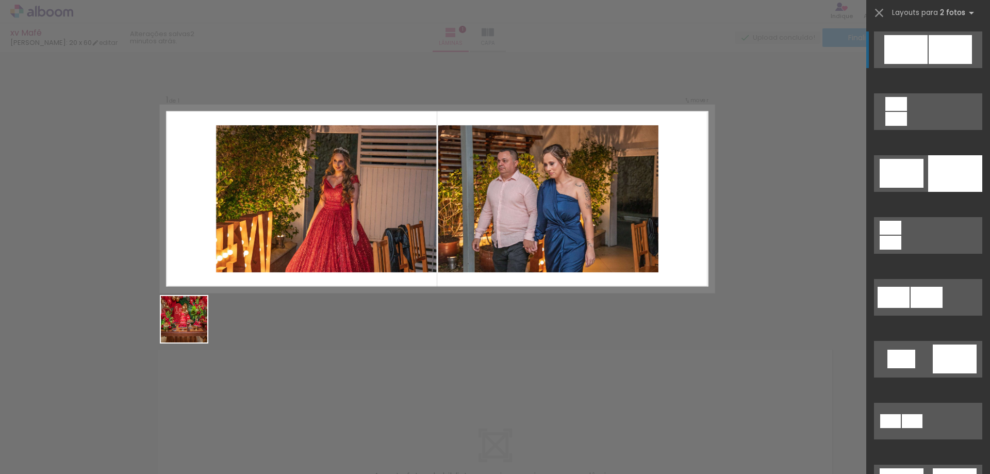
drag, startPoint x: 122, startPoint y: 433, endPoint x: 294, endPoint y: 160, distance: 322.9
click at [294, 160] on quentale-workspace at bounding box center [495, 237] width 990 height 474
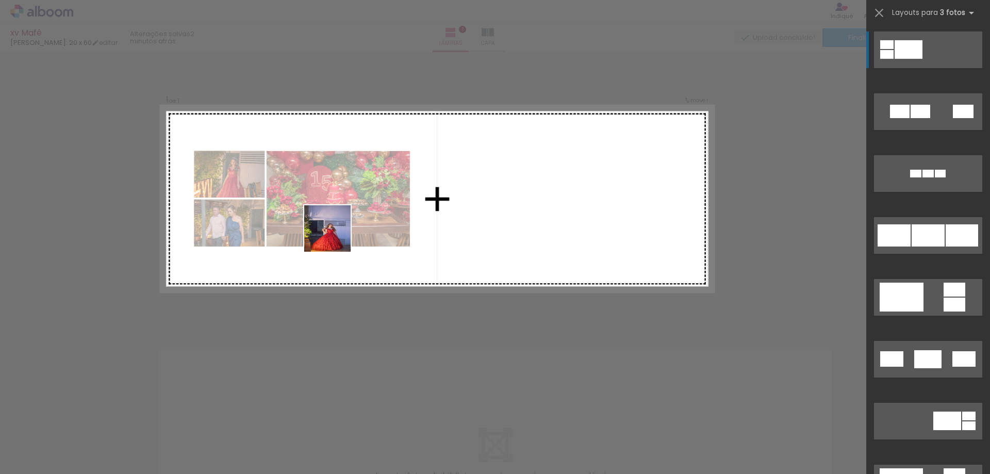
drag, startPoint x: 227, startPoint y: 433, endPoint x: 371, endPoint y: 177, distance: 294.0
click at [371, 177] on quentale-workspace at bounding box center [495, 237] width 990 height 474
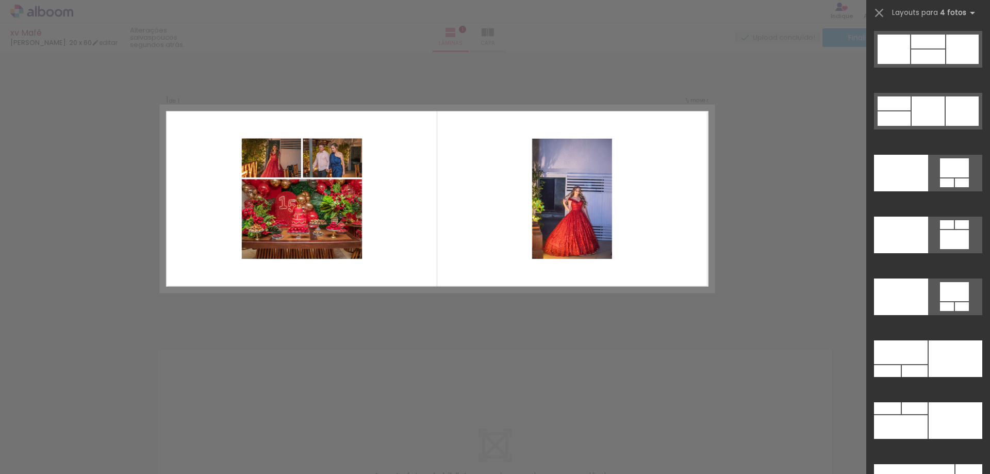
scroll to position [21269, 0]
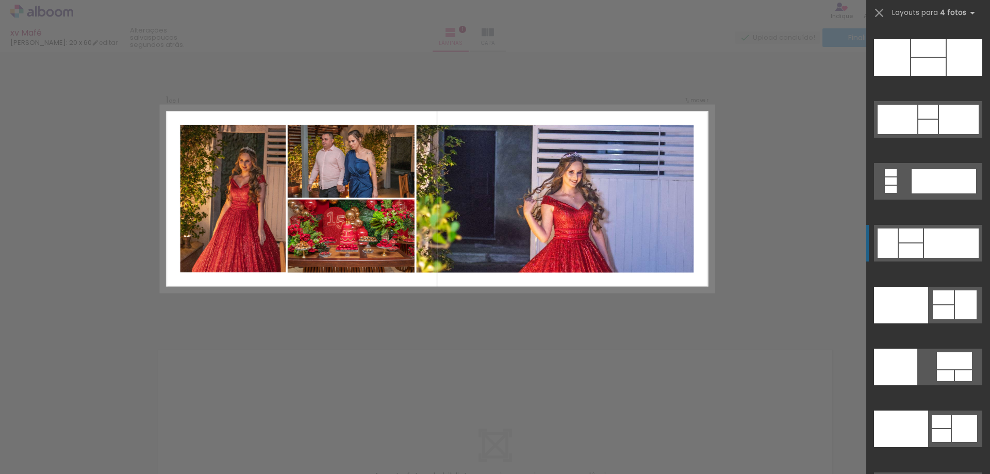
click at [944, 244] on div at bounding box center [951, 242] width 55 height 29
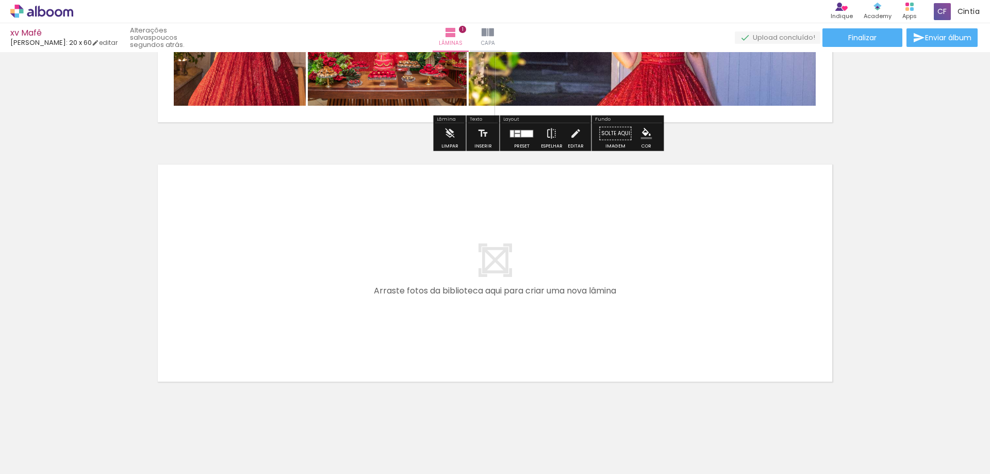
scroll to position [202, 0]
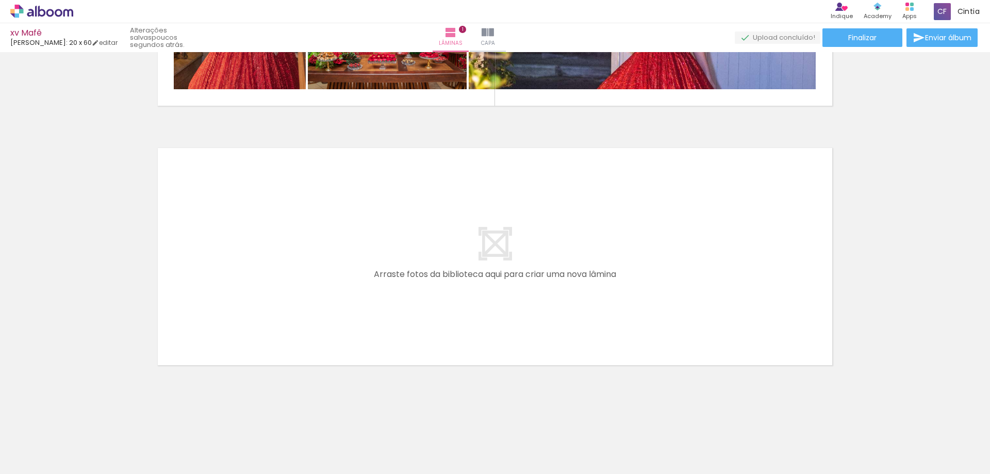
click at [333, 439] on div at bounding box center [334, 439] width 51 height 34
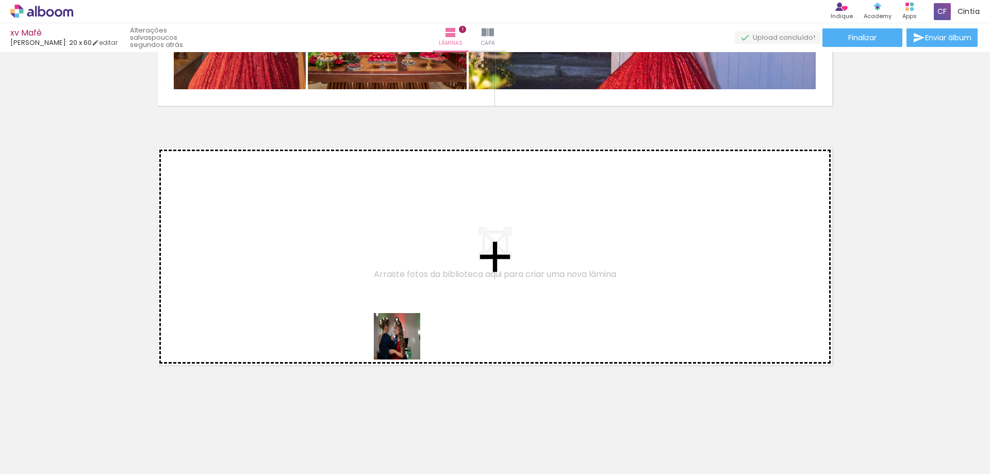
drag, startPoint x: 407, startPoint y: 439, endPoint x: 370, endPoint y: 397, distance: 55.5
click at [405, 343] on quentale-workspace at bounding box center [495, 237] width 990 height 474
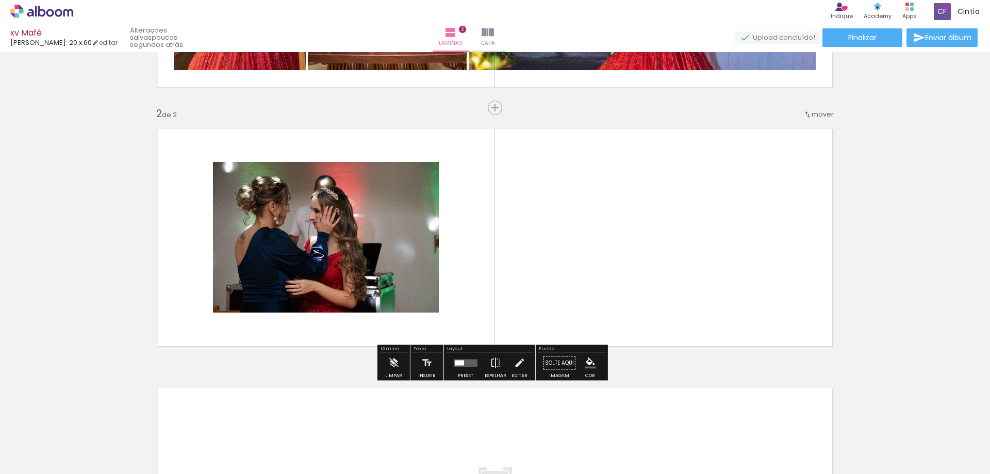
scroll to position [227, 0]
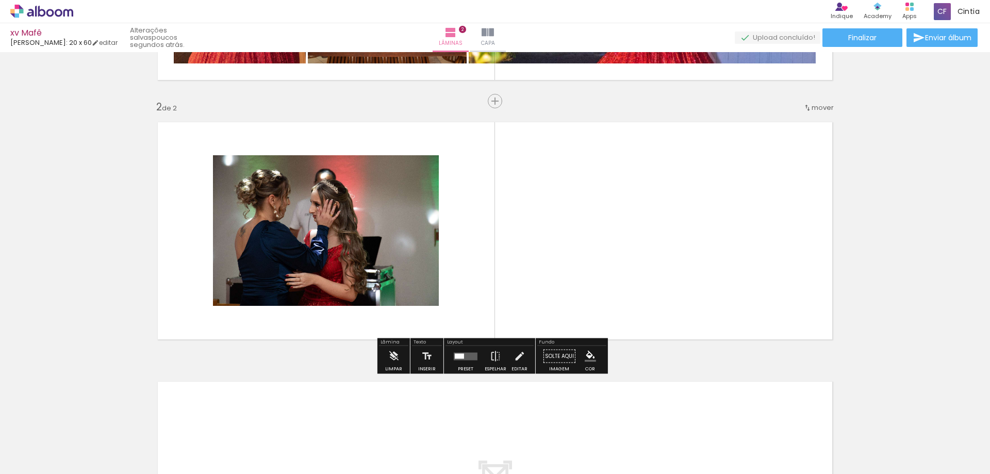
click at [337, 443] on div at bounding box center [334, 439] width 51 height 34
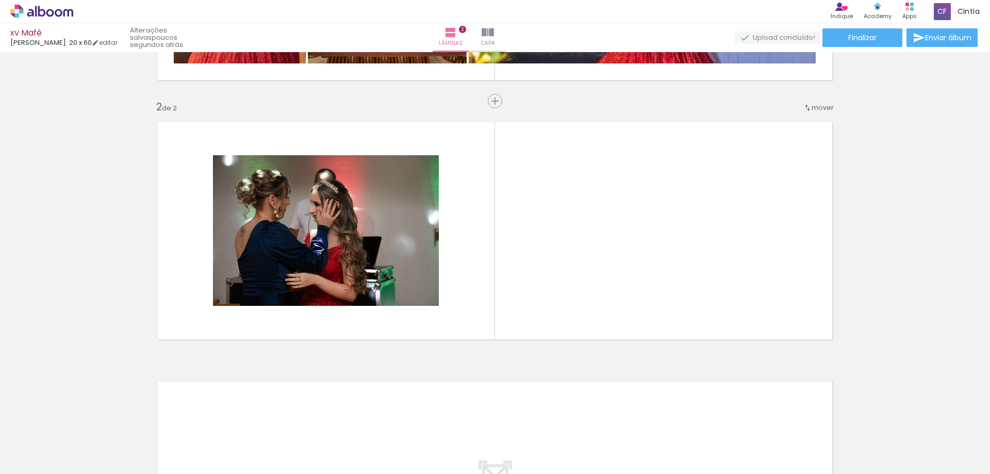
click at [31, 441] on input "Todas as fotos" at bounding box center [28, 442] width 39 height 9
click at [0, 0] on slot "Não utilizadas" at bounding box center [0, 0] width 0 height 0
type input "Não utilizadas"
drag, startPoint x: 122, startPoint y: 443, endPoint x: 255, endPoint y: 332, distance: 173.1
click at [255, 332] on quentale-workspace at bounding box center [495, 237] width 990 height 474
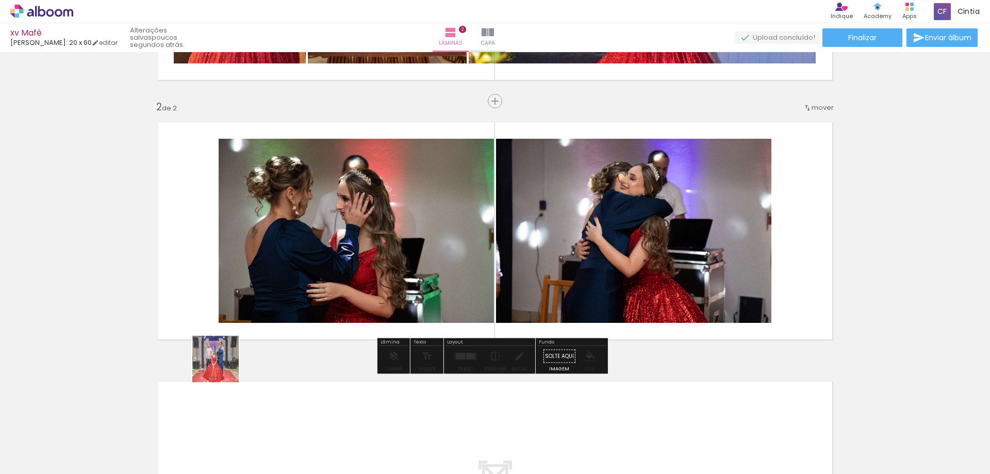
drag, startPoint x: 126, startPoint y: 446, endPoint x: 259, endPoint y: 335, distance: 173.8
click at [272, 315] on quentale-workspace at bounding box center [495, 237] width 990 height 474
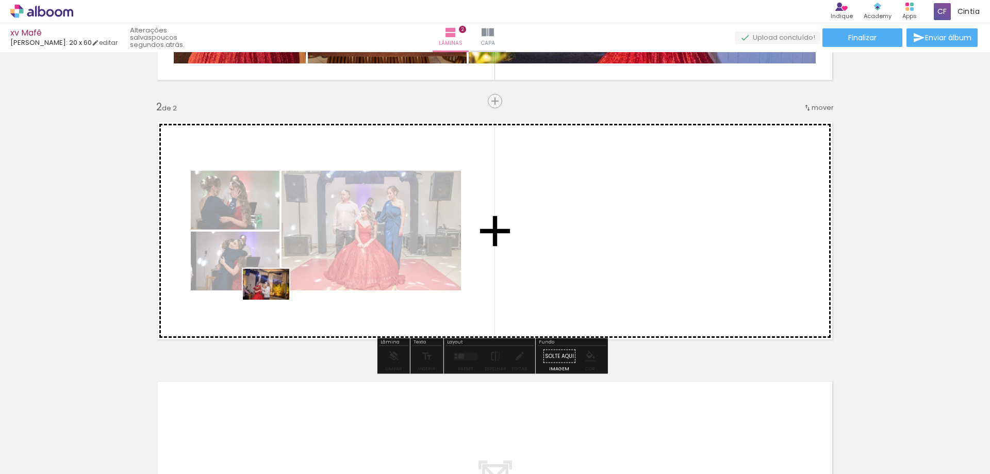
drag, startPoint x: 115, startPoint y: 445, endPoint x: 275, endPoint y: 298, distance: 216.3
click at [275, 298] on quentale-workspace at bounding box center [495, 237] width 990 height 474
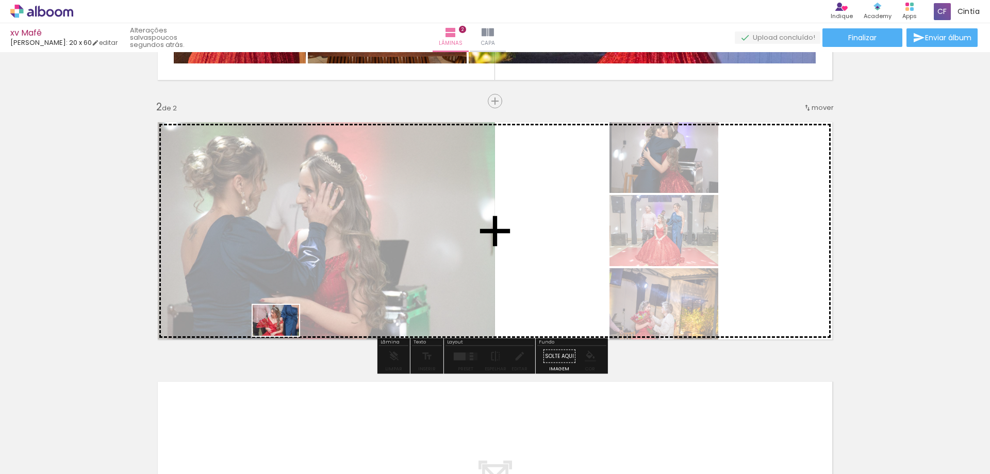
drag, startPoint x: 113, startPoint y: 449, endPoint x: 299, endPoint y: 310, distance: 231.6
click at [299, 310] on quentale-workspace at bounding box center [495, 237] width 990 height 474
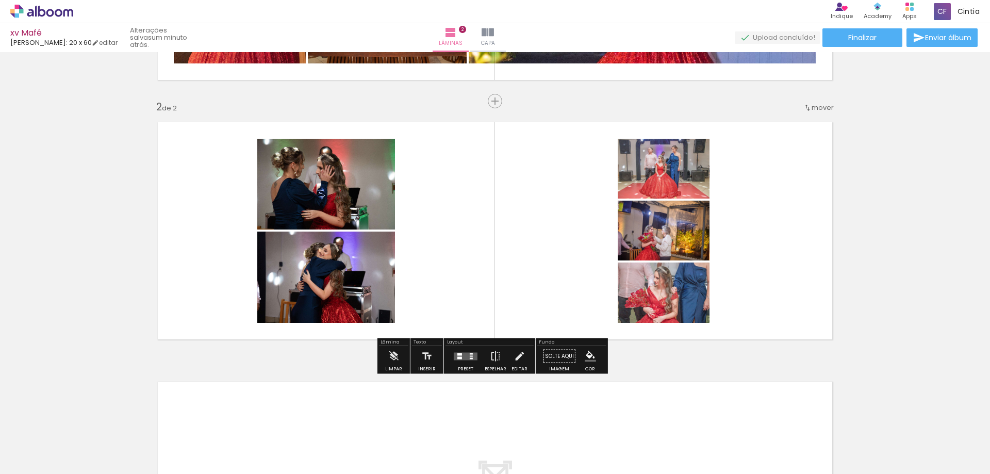
click at [470, 360] on div at bounding box center [466, 356] width 28 height 21
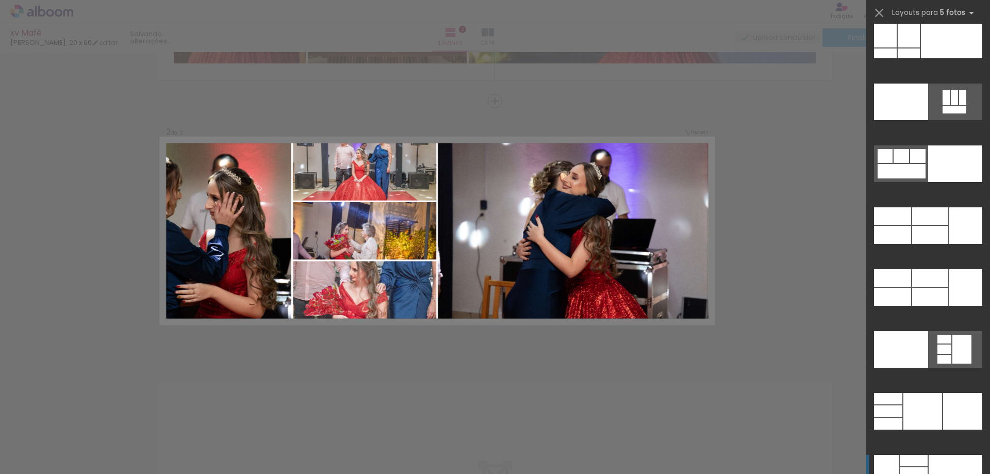
scroll to position [27566, 0]
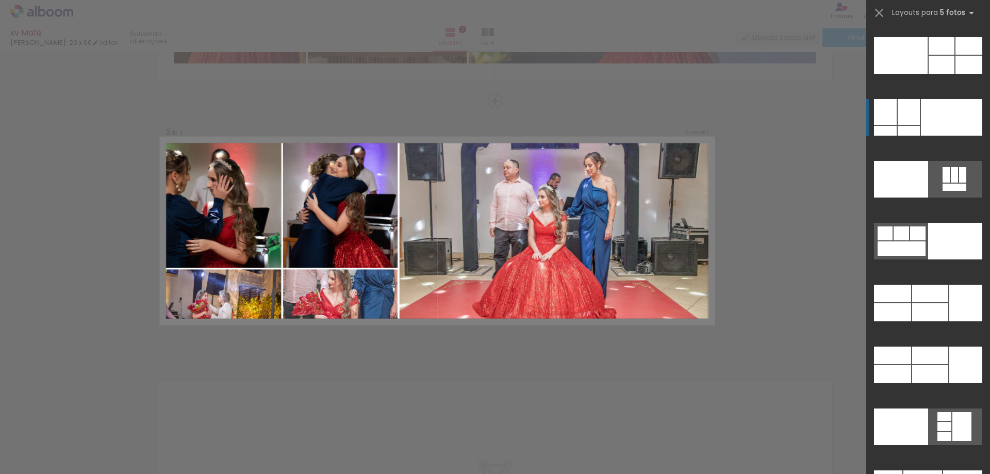
scroll to position [27341, 0]
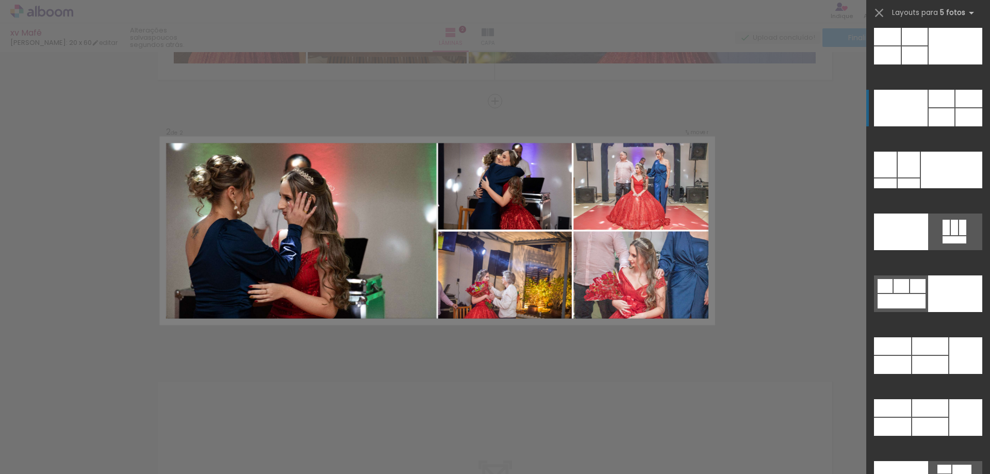
click at [938, 102] on div at bounding box center [941, 99] width 26 height 18
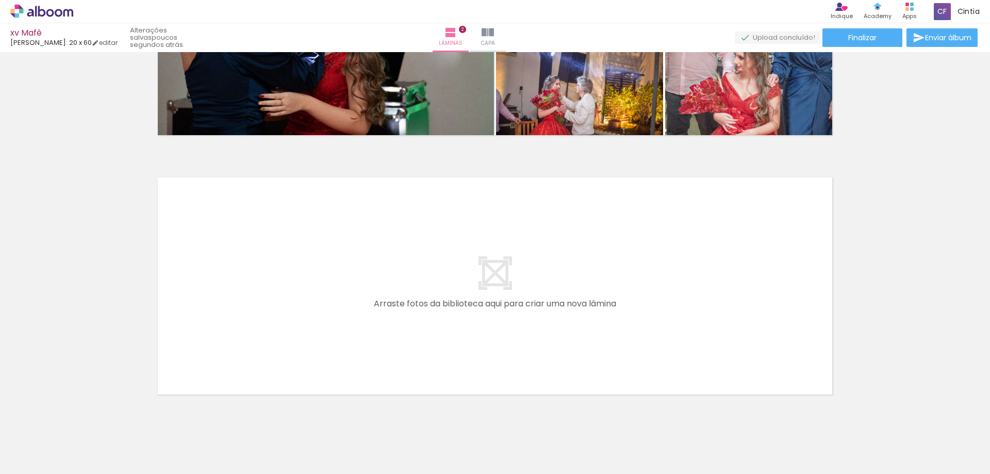
scroll to position [433, 0]
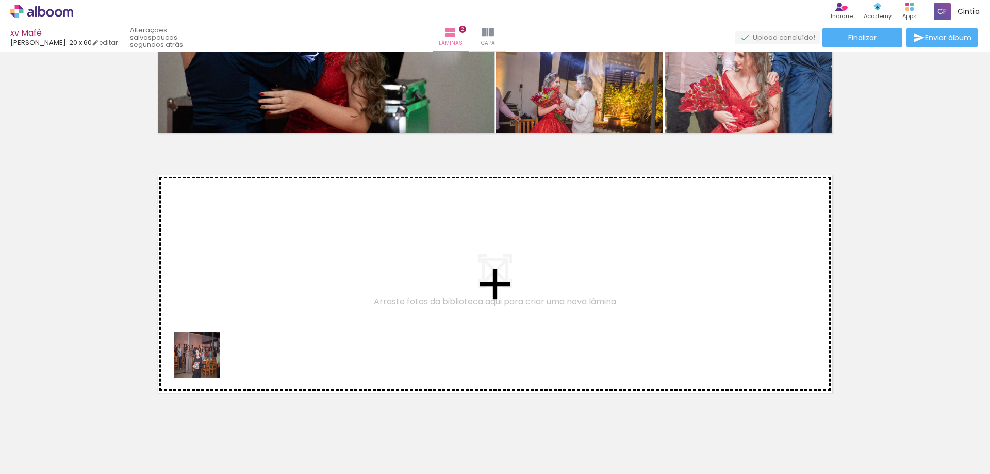
drag, startPoint x: 104, startPoint y: 443, endPoint x: 190, endPoint y: 457, distance: 87.6
click at [250, 328] on quentale-workspace at bounding box center [495, 237] width 990 height 474
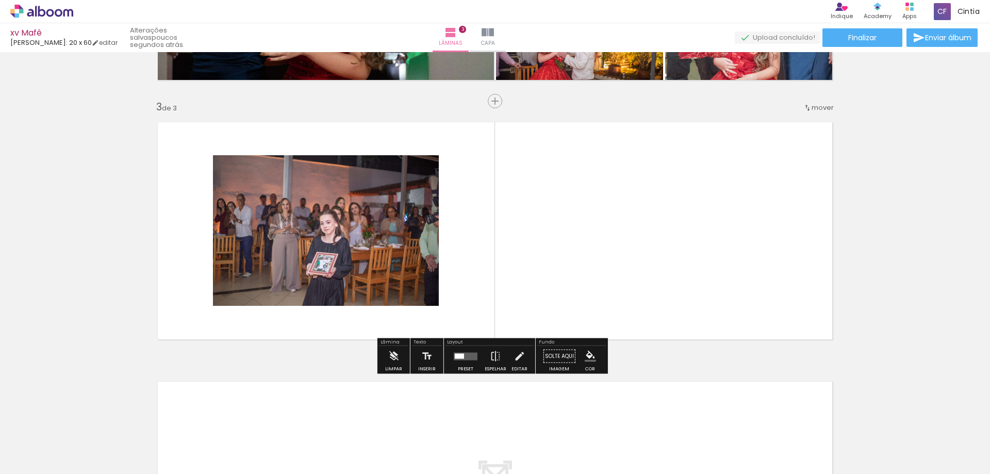
scroll to position [487, 0]
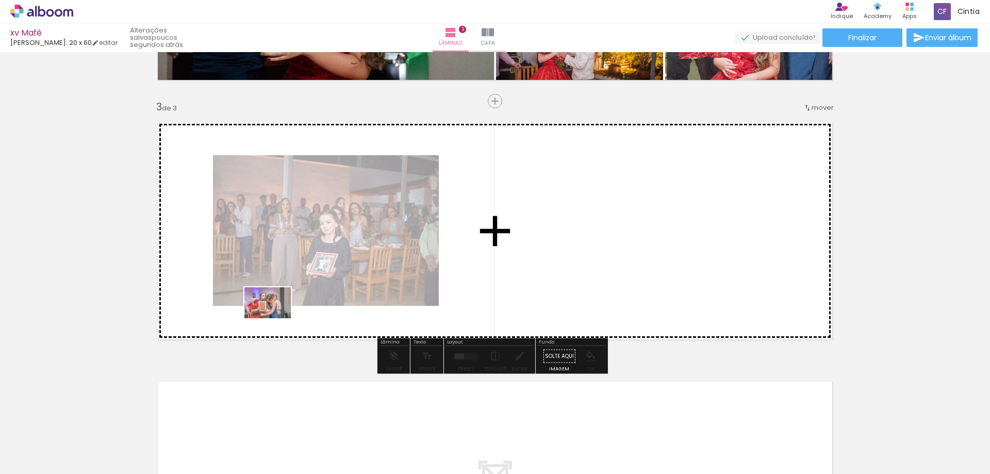
drag, startPoint x: 163, startPoint y: 448, endPoint x: 272, endPoint y: 325, distance: 163.6
click at [277, 314] on quentale-workspace at bounding box center [495, 237] width 990 height 474
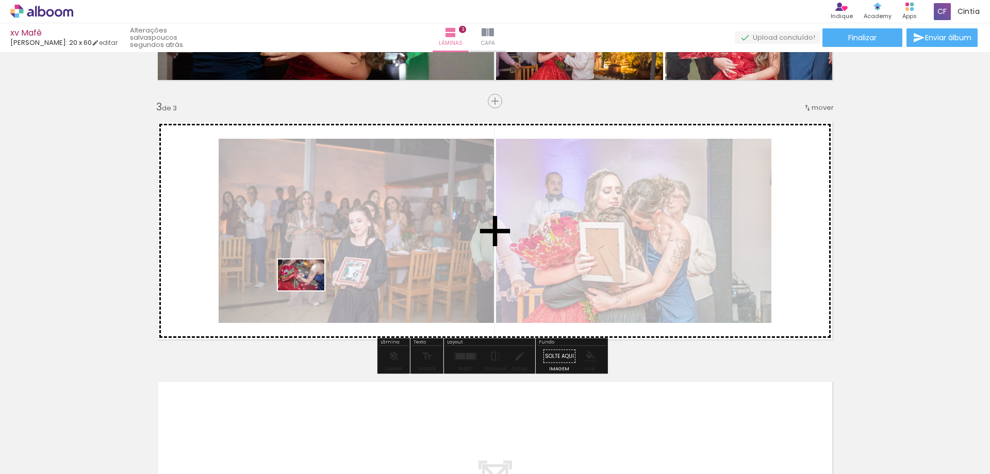
drag, startPoint x: 222, startPoint y: 448, endPoint x: 309, endPoint y: 290, distance: 180.4
click at [309, 290] on quentale-workspace at bounding box center [495, 237] width 990 height 474
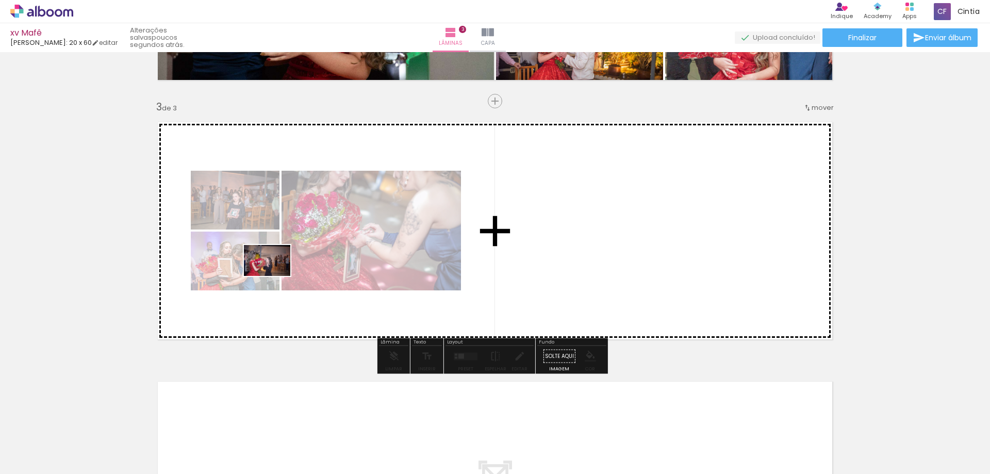
drag, startPoint x: 121, startPoint y: 440, endPoint x: 275, endPoint y: 276, distance: 224.6
click at [275, 276] on quentale-workspace at bounding box center [495, 237] width 990 height 474
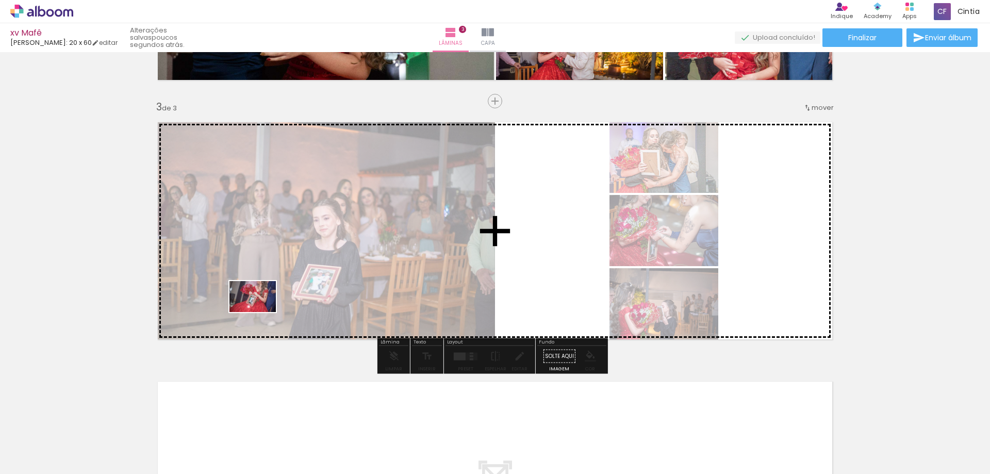
drag, startPoint x: 109, startPoint y: 448, endPoint x: 264, endPoint y: 309, distance: 208.8
click at [264, 309] on quentale-workspace at bounding box center [495, 237] width 990 height 474
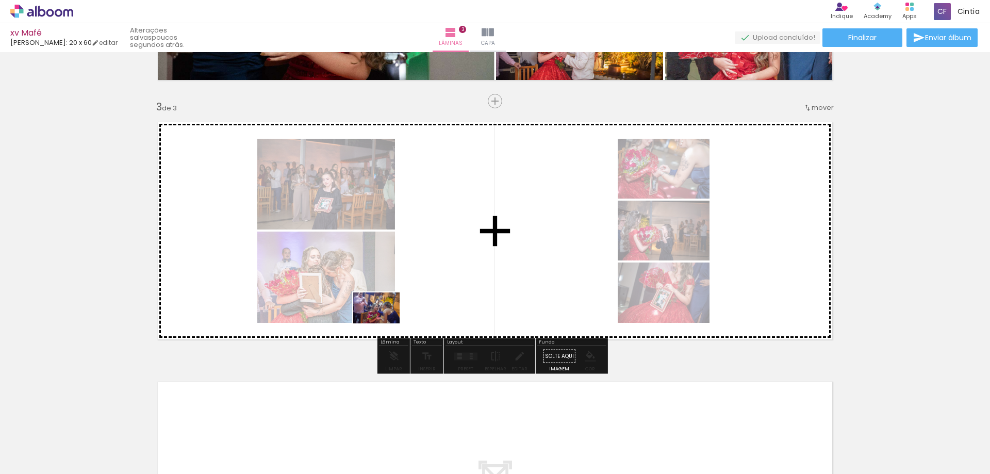
drag, startPoint x: 98, startPoint y: 440, endPoint x: 471, endPoint y: 294, distance: 400.4
click at [515, 268] on quentale-workspace at bounding box center [495, 237] width 990 height 474
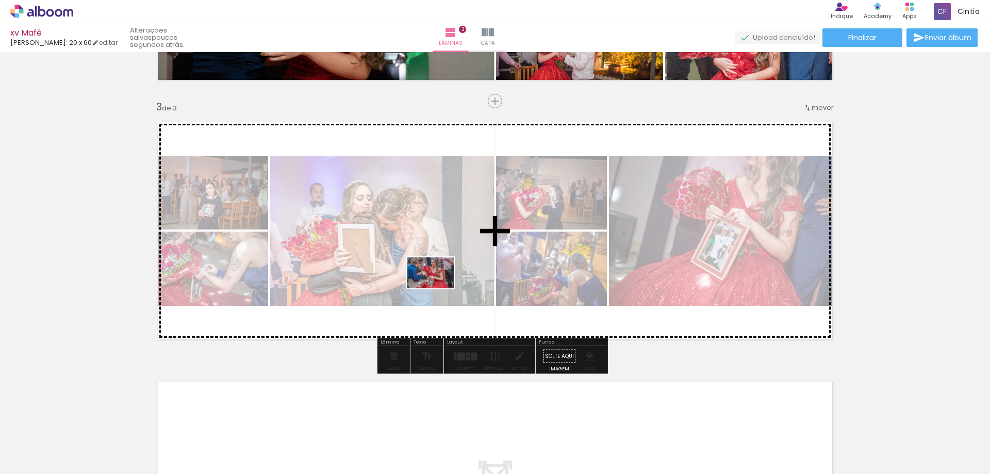
drag, startPoint x: 110, startPoint y: 448, endPoint x: 465, endPoint y: 278, distance: 394.0
click at [465, 278] on quentale-workspace at bounding box center [495, 237] width 990 height 474
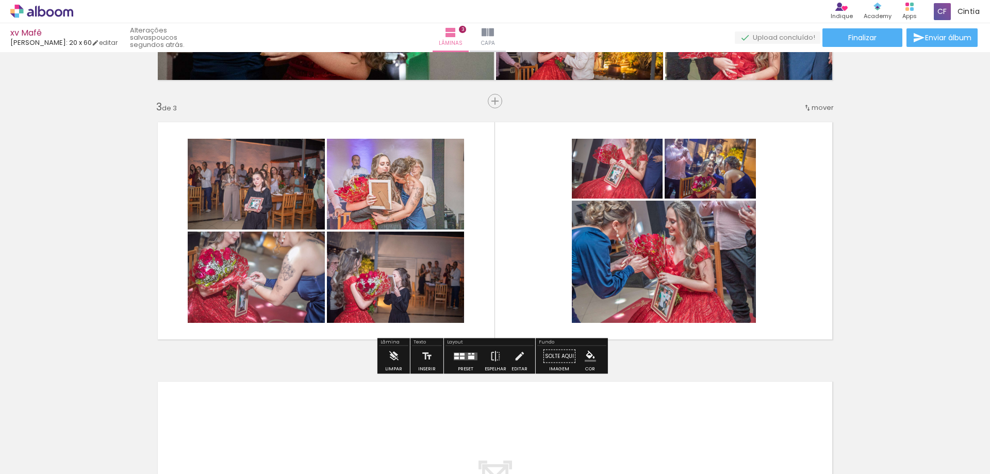
click at [467, 365] on div at bounding box center [466, 356] width 28 height 21
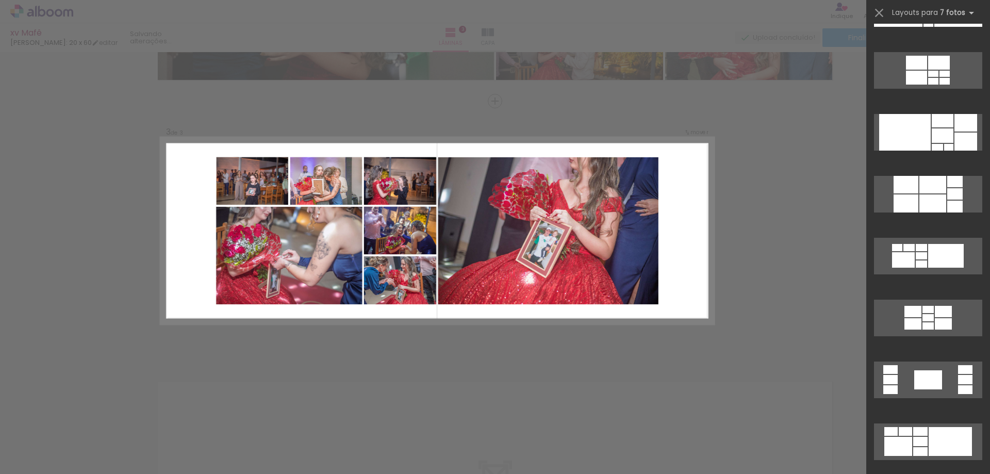
scroll to position [1495, 0]
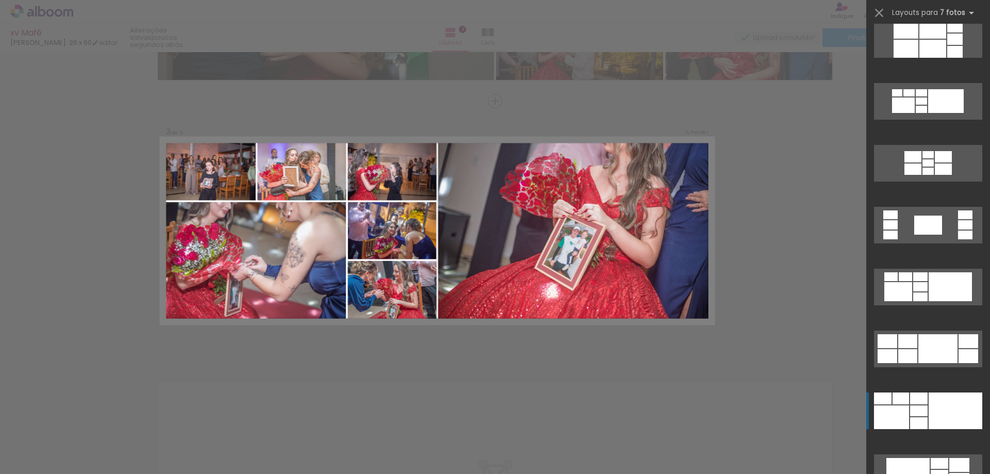
click at [929, 409] on div at bounding box center [955, 410] width 54 height 37
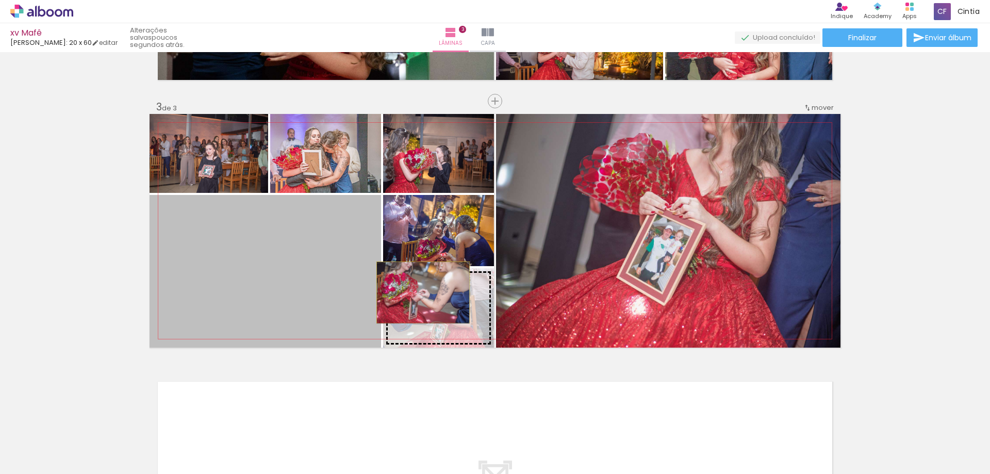
drag, startPoint x: 312, startPoint y: 263, endPoint x: 419, endPoint y: 292, distance: 110.7
click at [0, 0] on slot at bounding box center [0, 0] width 0 height 0
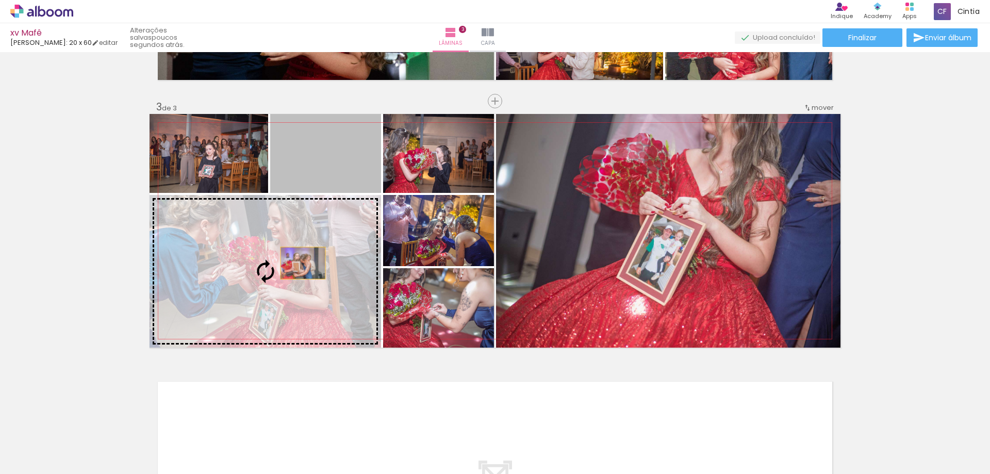
drag, startPoint x: 338, startPoint y: 151, endPoint x: 299, endPoint y: 263, distance: 118.5
click at [0, 0] on slot at bounding box center [0, 0] width 0 height 0
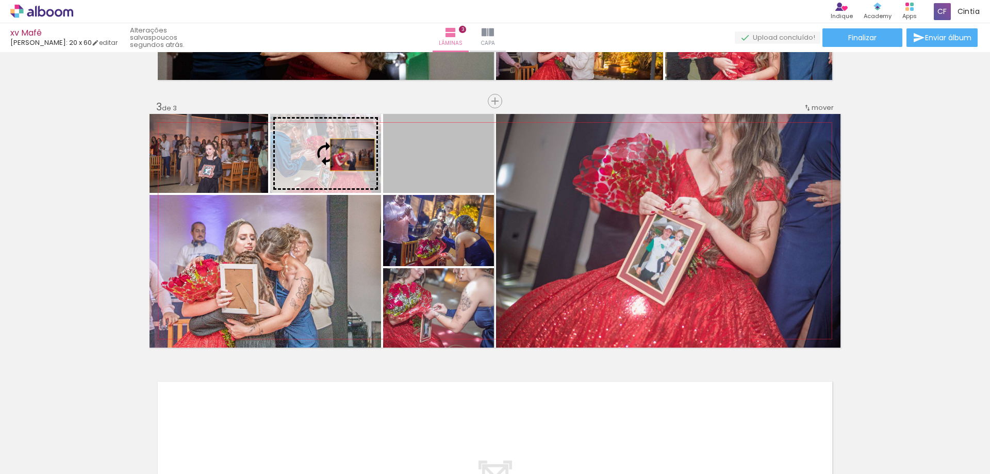
drag, startPoint x: 424, startPoint y: 155, endPoint x: 329, endPoint y: 153, distance: 94.9
click at [0, 0] on slot at bounding box center [0, 0] width 0 height 0
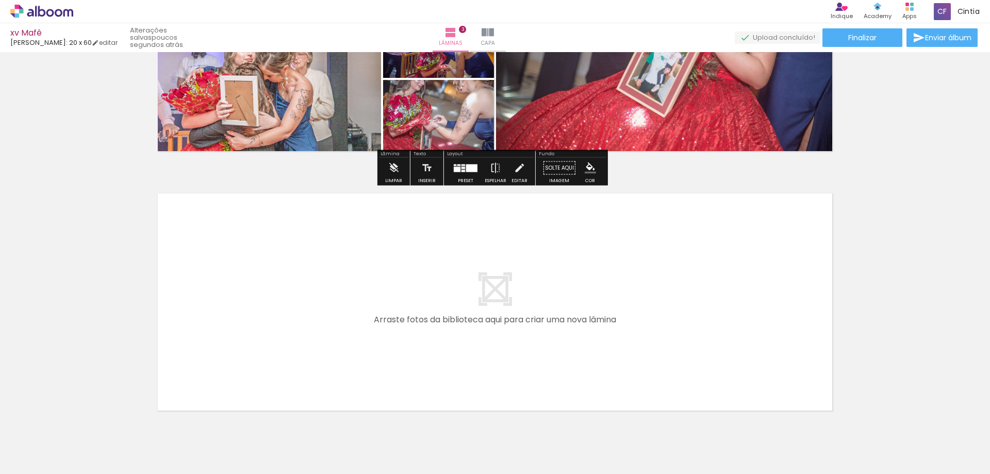
scroll to position [693, 0]
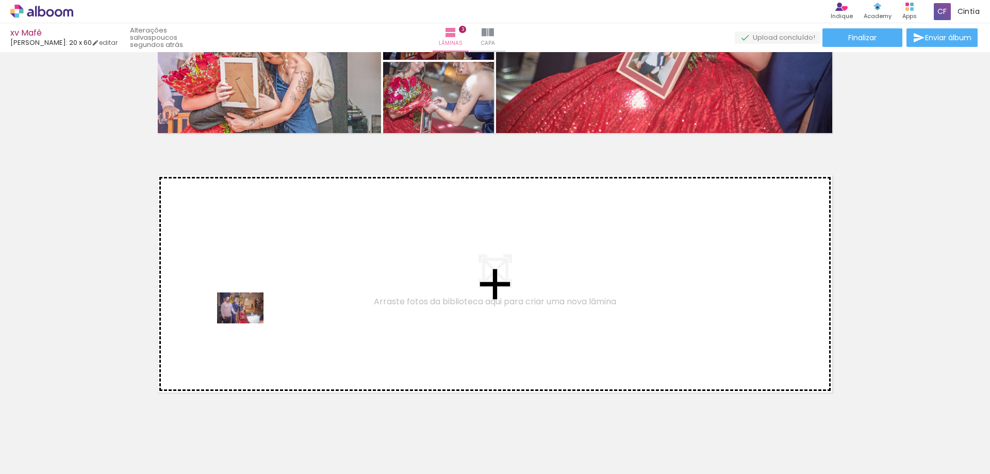
drag, startPoint x: 120, startPoint y: 434, endPoint x: 248, endPoint y: 323, distance: 169.5
click at [248, 323] on quentale-workspace at bounding box center [495, 237] width 990 height 474
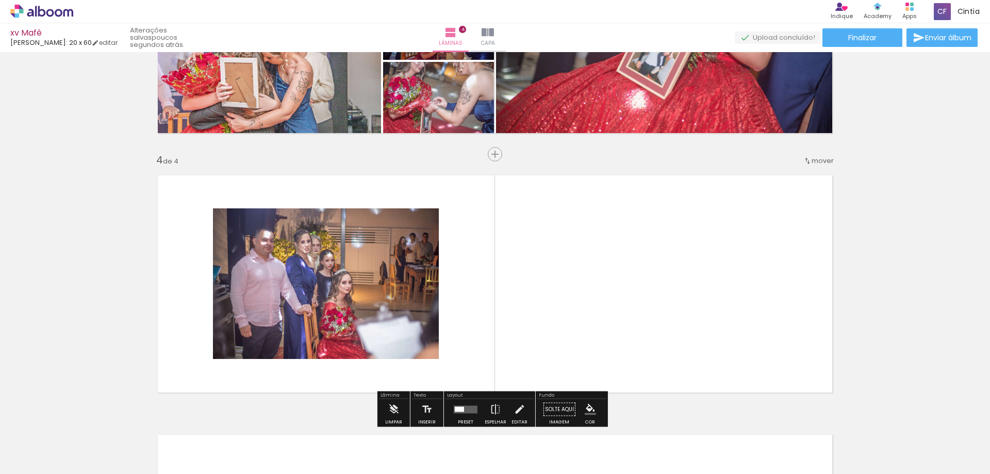
scroll to position [746, 0]
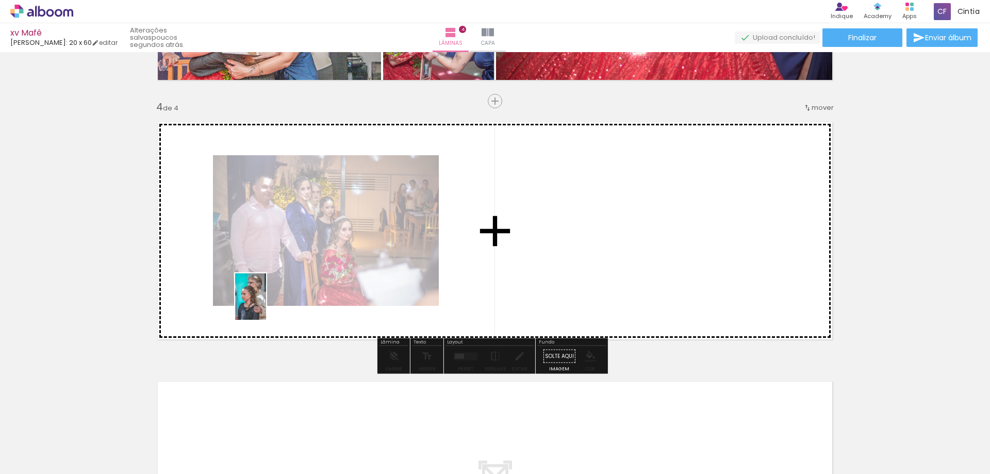
drag, startPoint x: 107, startPoint y: 441, endPoint x: 269, endPoint y: 300, distance: 215.2
click at [269, 300] on quentale-workspace at bounding box center [495, 237] width 990 height 474
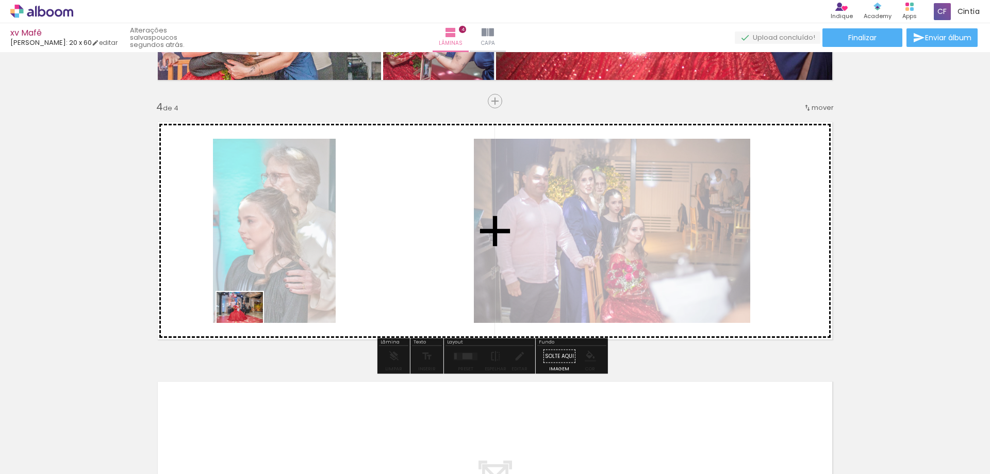
drag, startPoint x: 112, startPoint y: 449, endPoint x: 270, endPoint y: 299, distance: 218.0
click at [270, 299] on quentale-workspace at bounding box center [495, 237] width 990 height 474
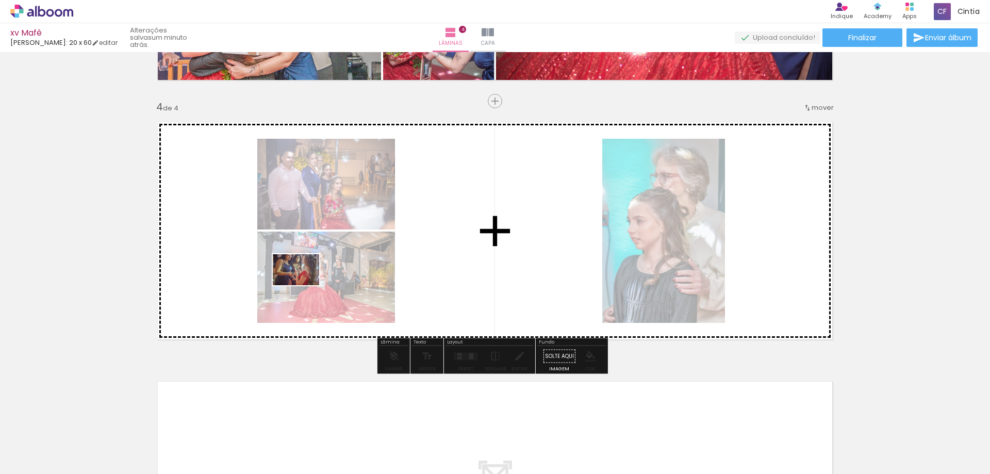
drag, startPoint x: 116, startPoint y: 444, endPoint x: 304, endPoint y: 285, distance: 245.7
click at [304, 285] on quentale-workspace at bounding box center [495, 237] width 990 height 474
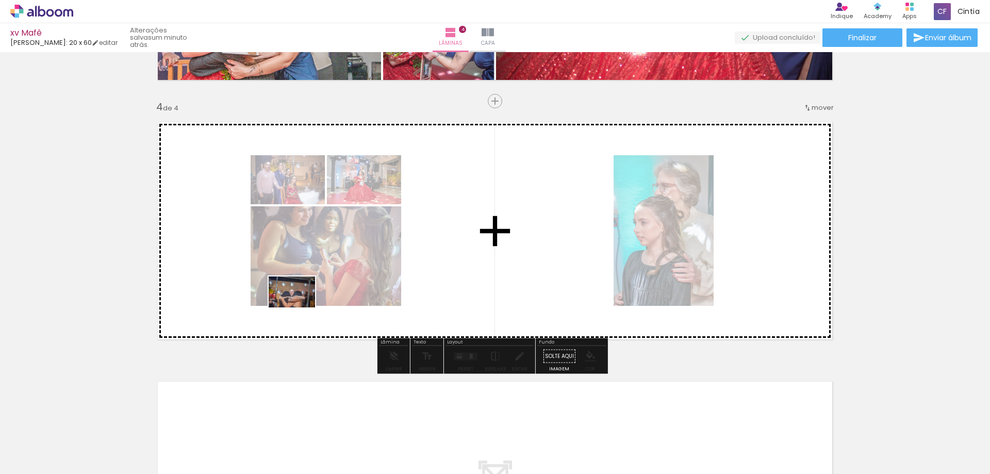
drag, startPoint x: 107, startPoint y: 441, endPoint x: 299, endPoint y: 307, distance: 234.3
click at [299, 307] on quentale-workspace at bounding box center [495, 237] width 990 height 474
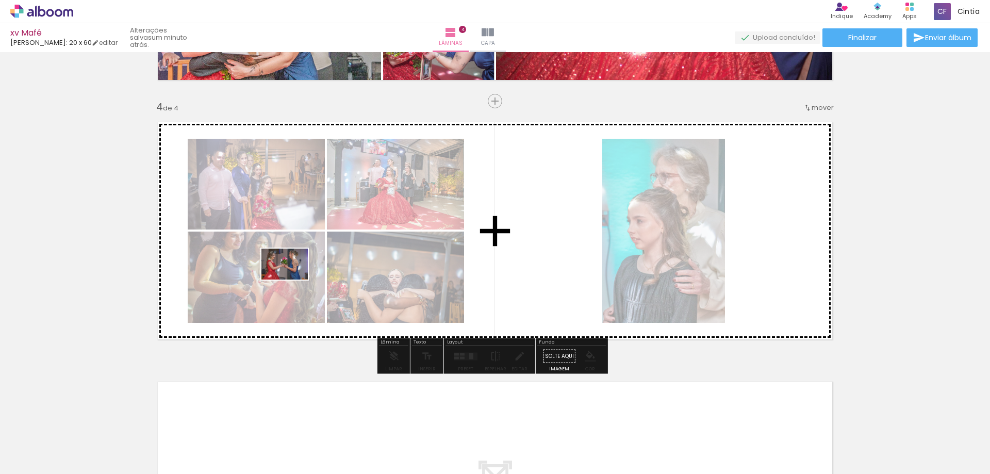
drag, startPoint x: 111, startPoint y: 446, endPoint x: 323, endPoint y: 257, distance: 284.0
click at [323, 253] on quentale-workspace at bounding box center [495, 237] width 990 height 474
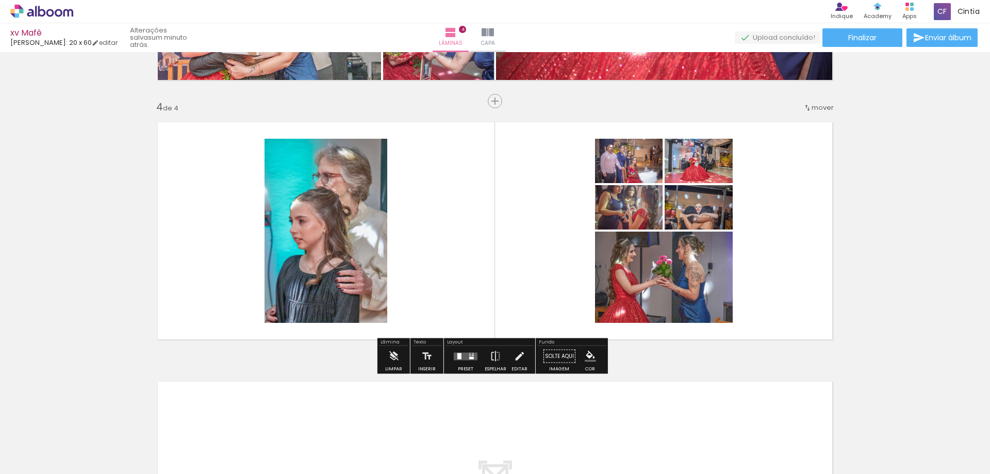
click at [458, 357] on div at bounding box center [459, 356] width 4 height 6
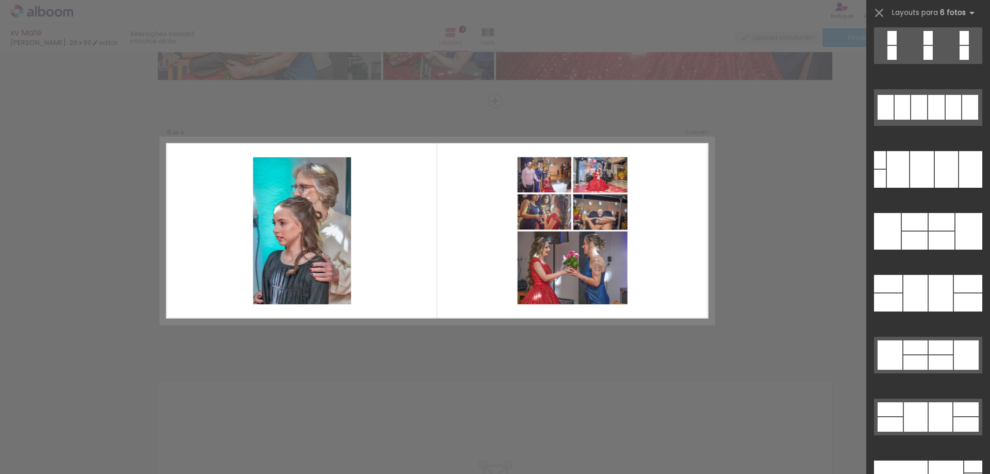
scroll to position [31767, 0]
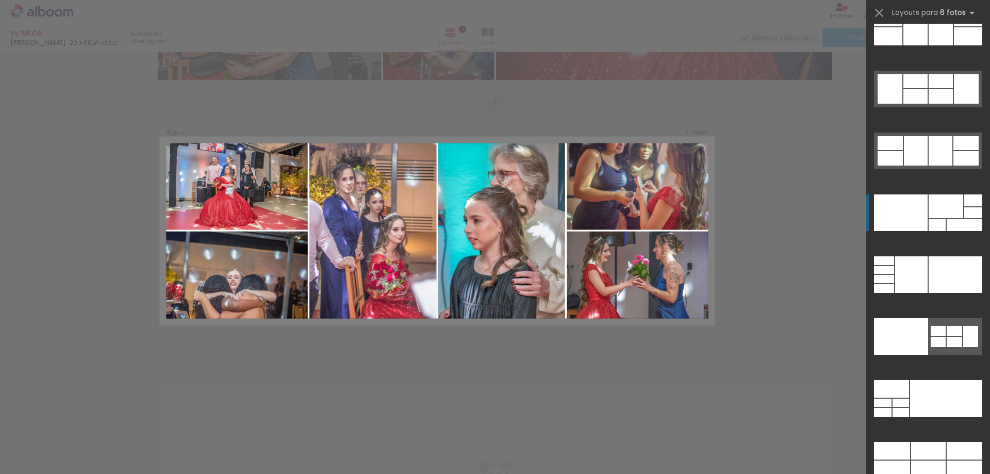
scroll to position [31764, 0]
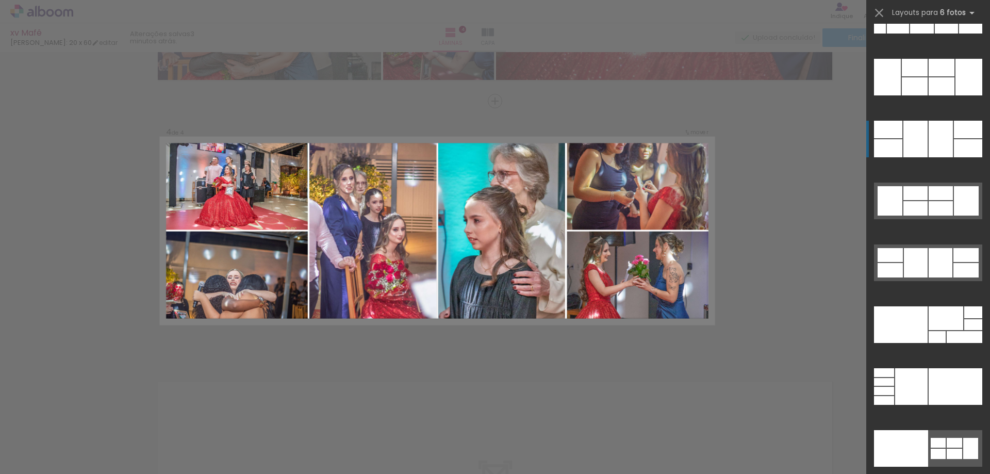
click at [920, 142] on div at bounding box center [915, 139] width 24 height 37
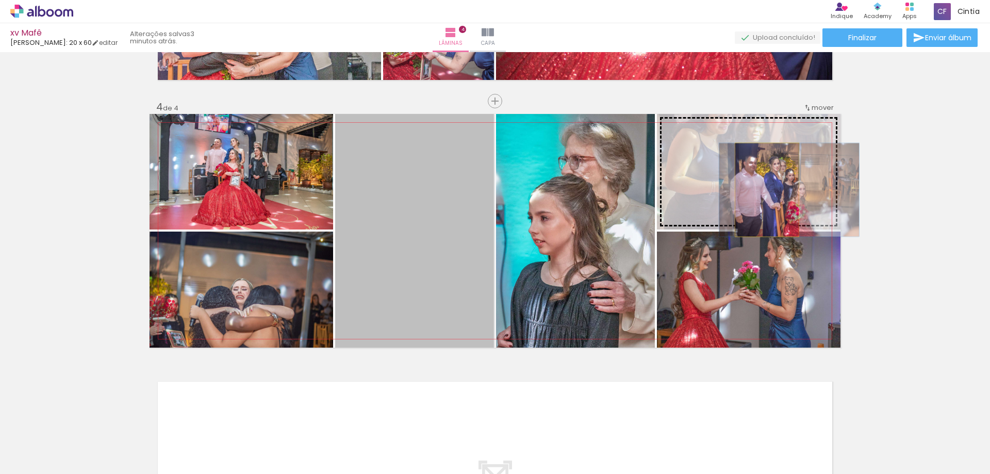
drag, startPoint x: 440, startPoint y: 227, endPoint x: 763, endPoint y: 190, distance: 325.4
click at [0, 0] on slot at bounding box center [0, 0] width 0 height 0
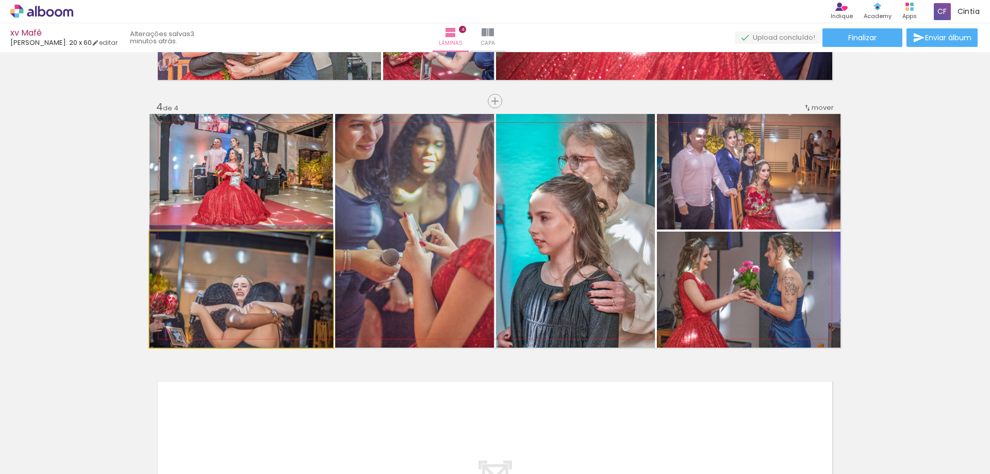
drag, startPoint x: 290, startPoint y: 306, endPoint x: 290, endPoint y: 285, distance: 21.1
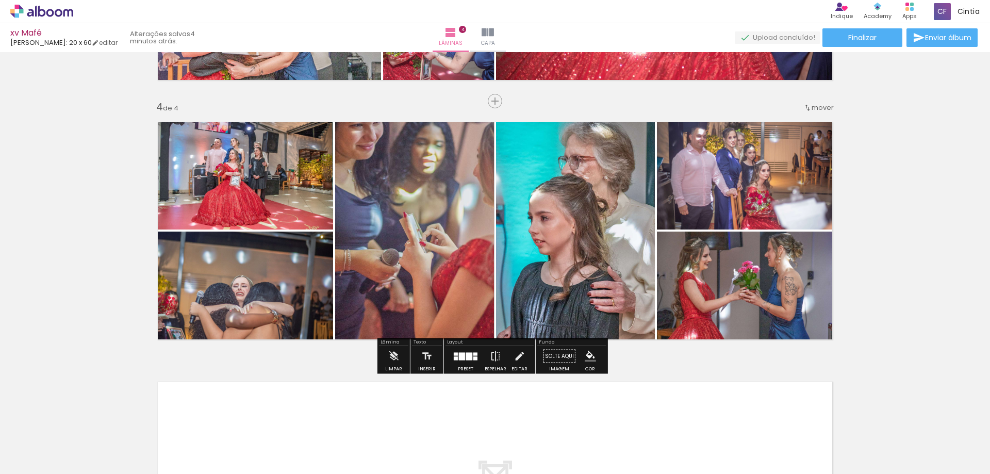
click at [395, 302] on quentale-photo at bounding box center [414, 230] width 159 height 233
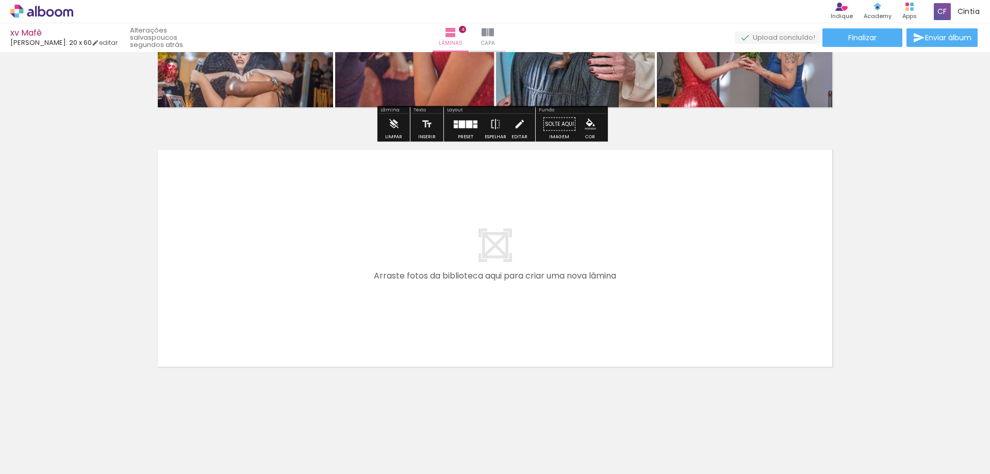
scroll to position [979, 0]
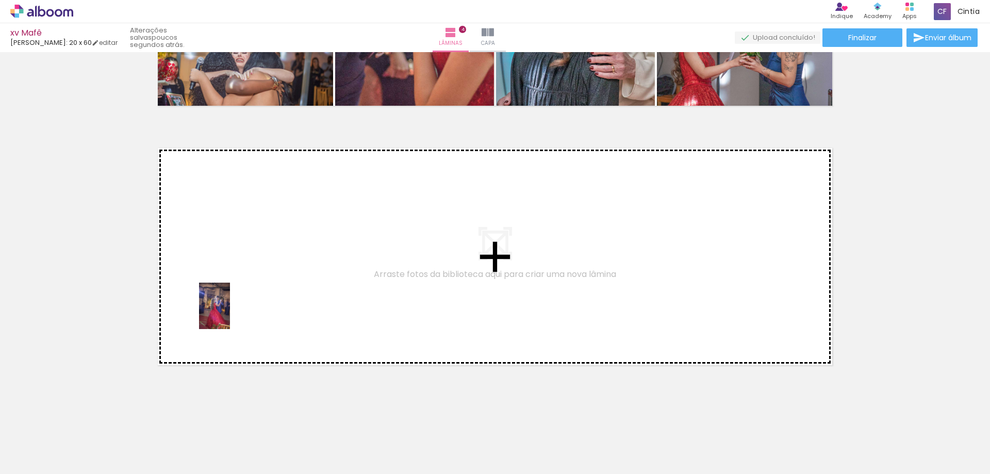
drag, startPoint x: 116, startPoint y: 439, endPoint x: 230, endPoint y: 313, distance: 169.3
click at [230, 313] on quentale-workspace at bounding box center [495, 237] width 990 height 474
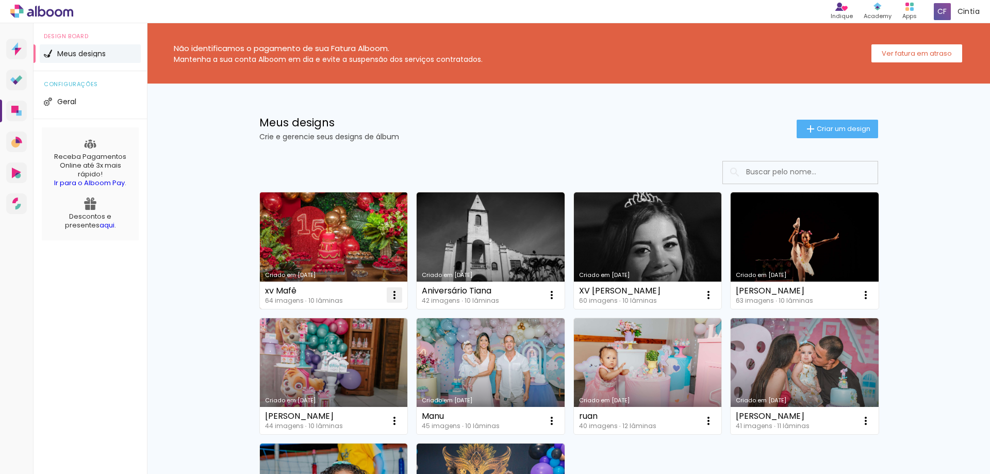
click at [388, 295] on iron-icon at bounding box center [394, 295] width 12 height 12
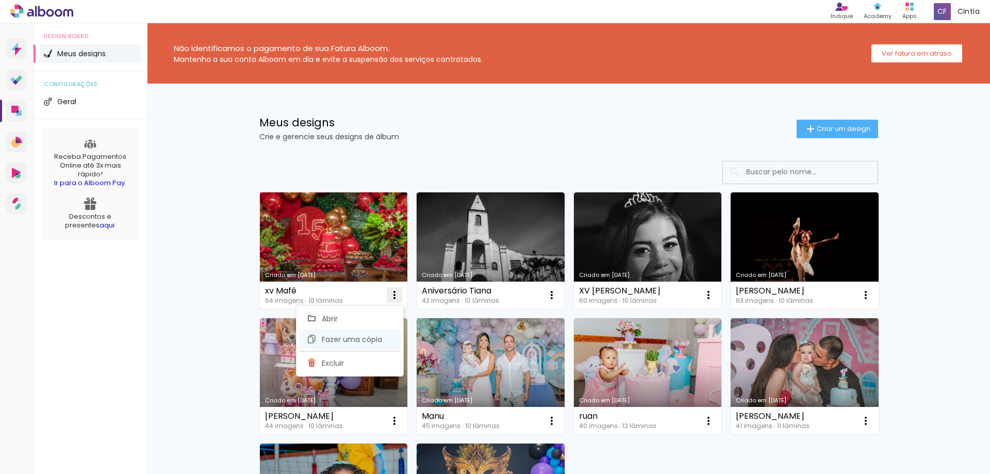
click at [347, 341] on span "Fazer uma cópia" at bounding box center [352, 339] width 60 height 7
type input "Cópia de xv Mafê"
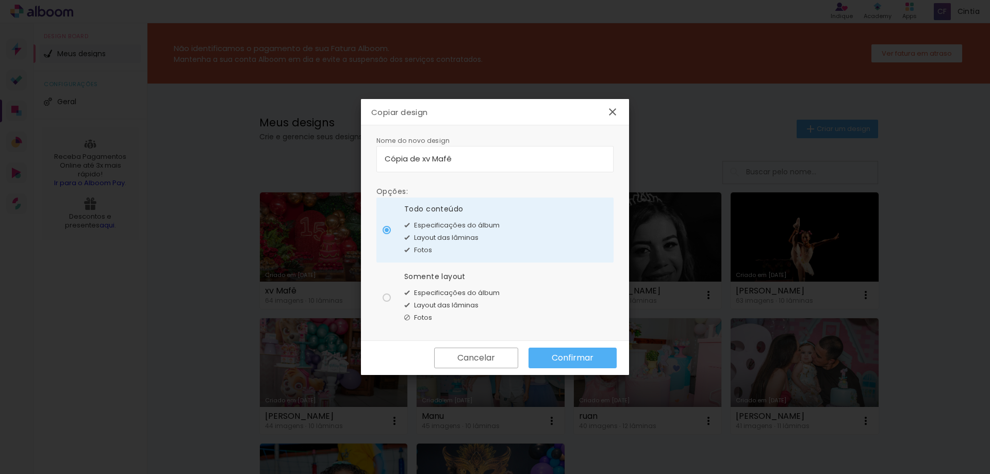
click at [0, 0] on slot "Confirmar" at bounding box center [0, 0] width 0 height 0
